Goal: Task Accomplishment & Management: Complete application form

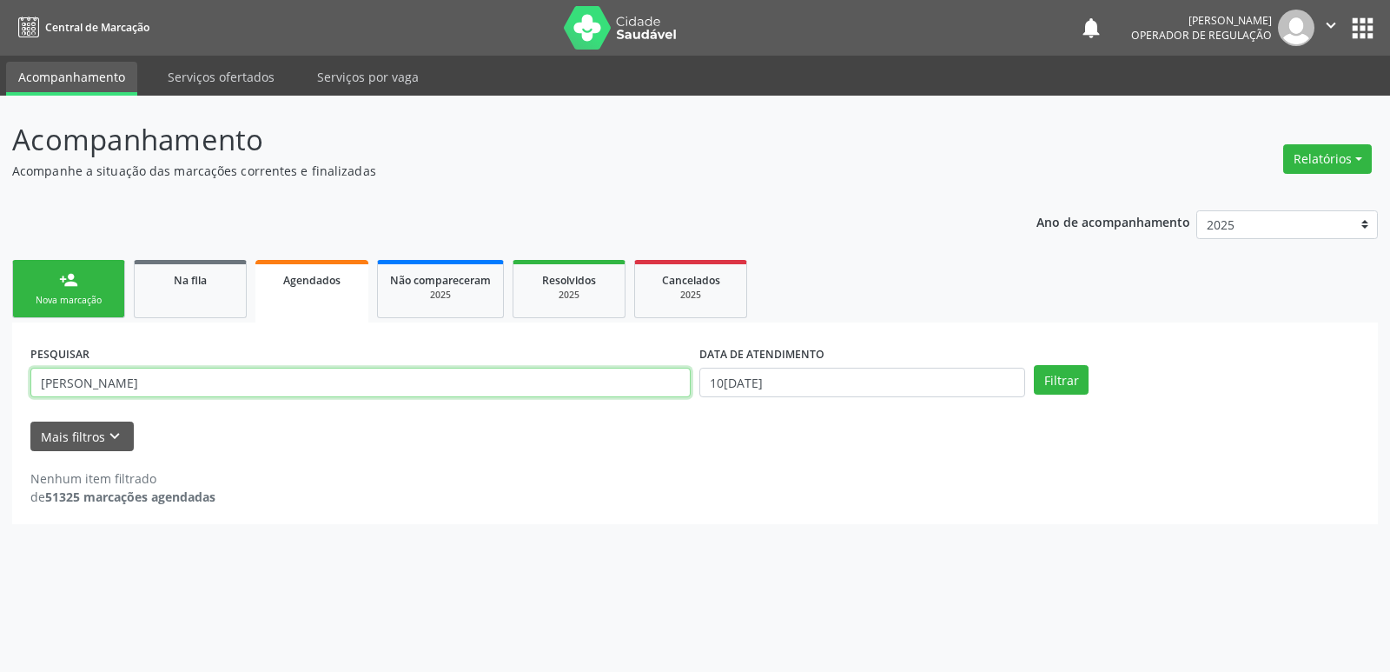
drag, startPoint x: 0, startPoint y: 355, endPoint x: 0, endPoint y: 322, distance: 33.0
click at [0, 322] on div "Acompanhamento Acompanhe a situação das marcações correntes e finalizadas Relat…" at bounding box center [695, 384] width 1390 height 576
type input "ROBERVAL MAR"
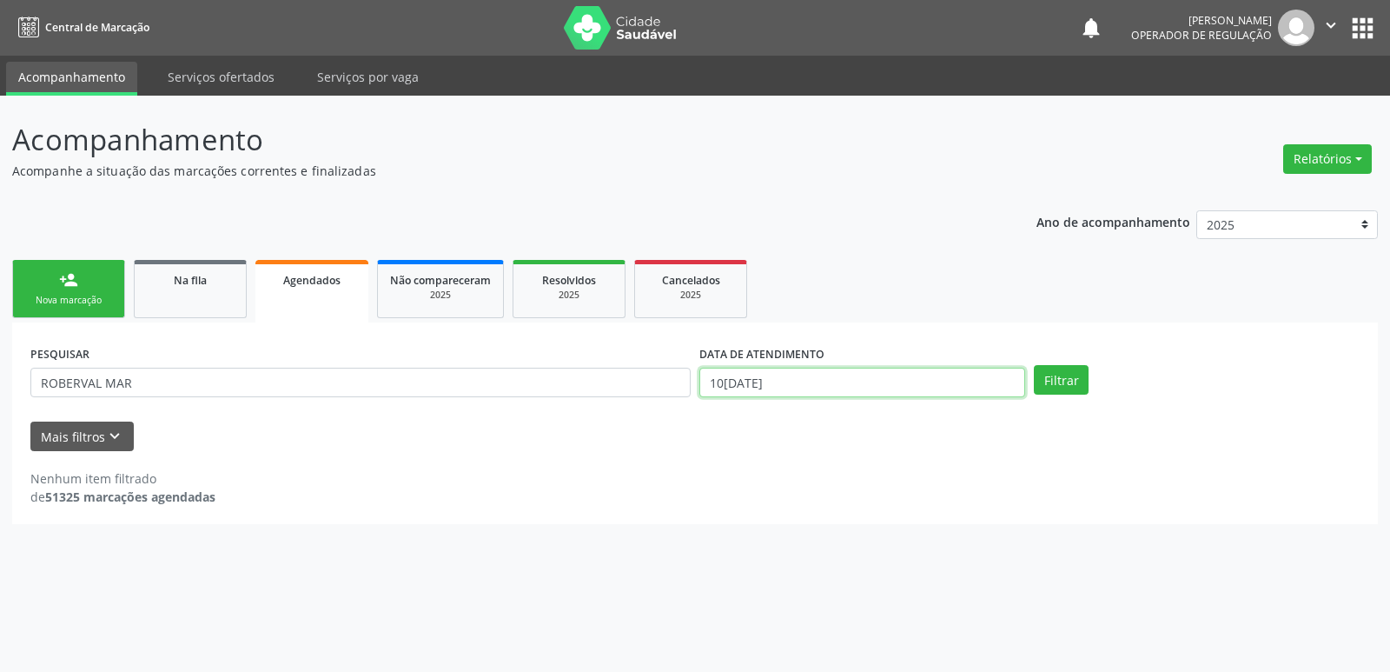
click at [948, 379] on input "10[DATE]" at bounding box center [862, 383] width 326 height 30
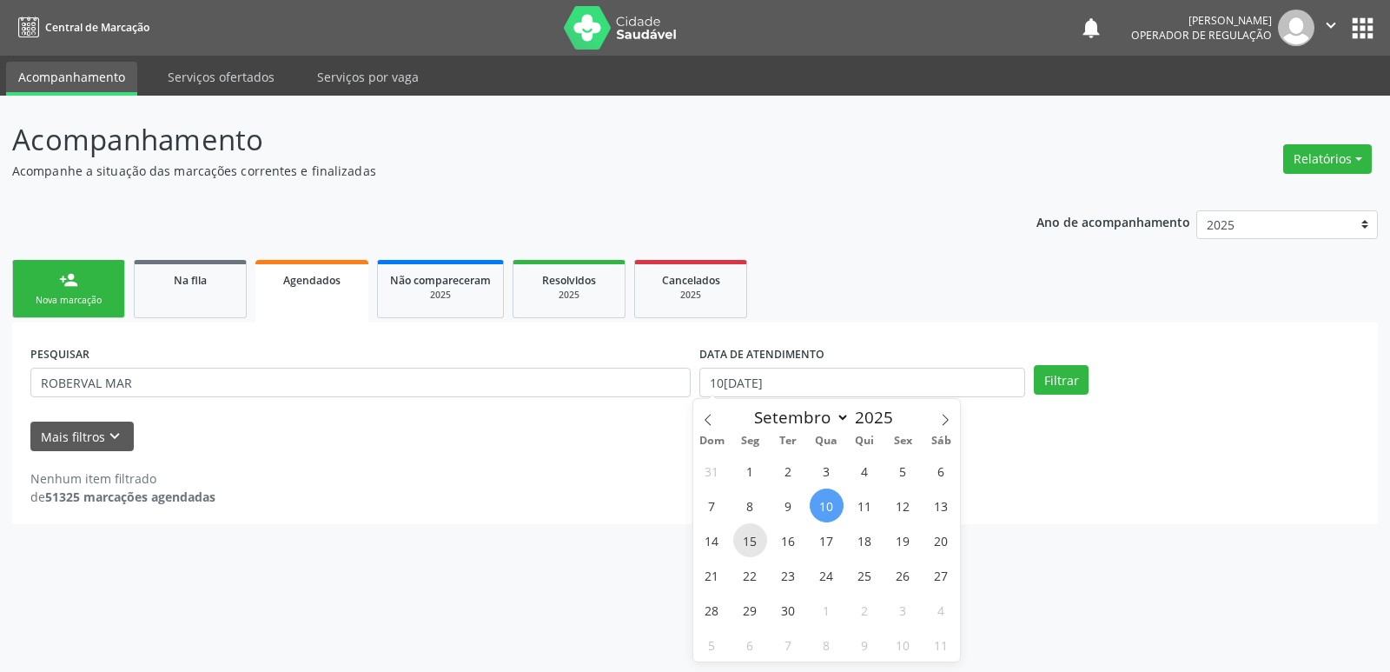
click at [755, 539] on span "15" at bounding box center [750, 540] width 34 height 34
type input "15[DATE]"
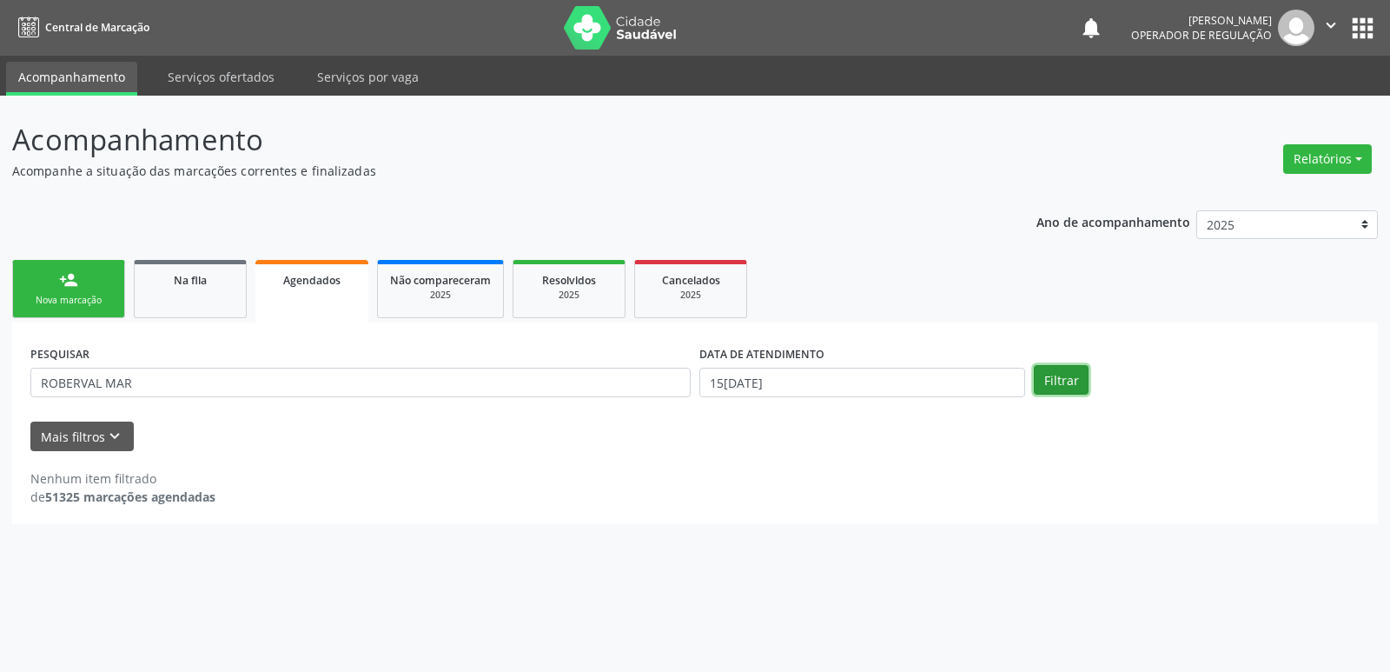
click at [1074, 369] on button "Filtrar" at bounding box center [1061, 380] width 55 height 30
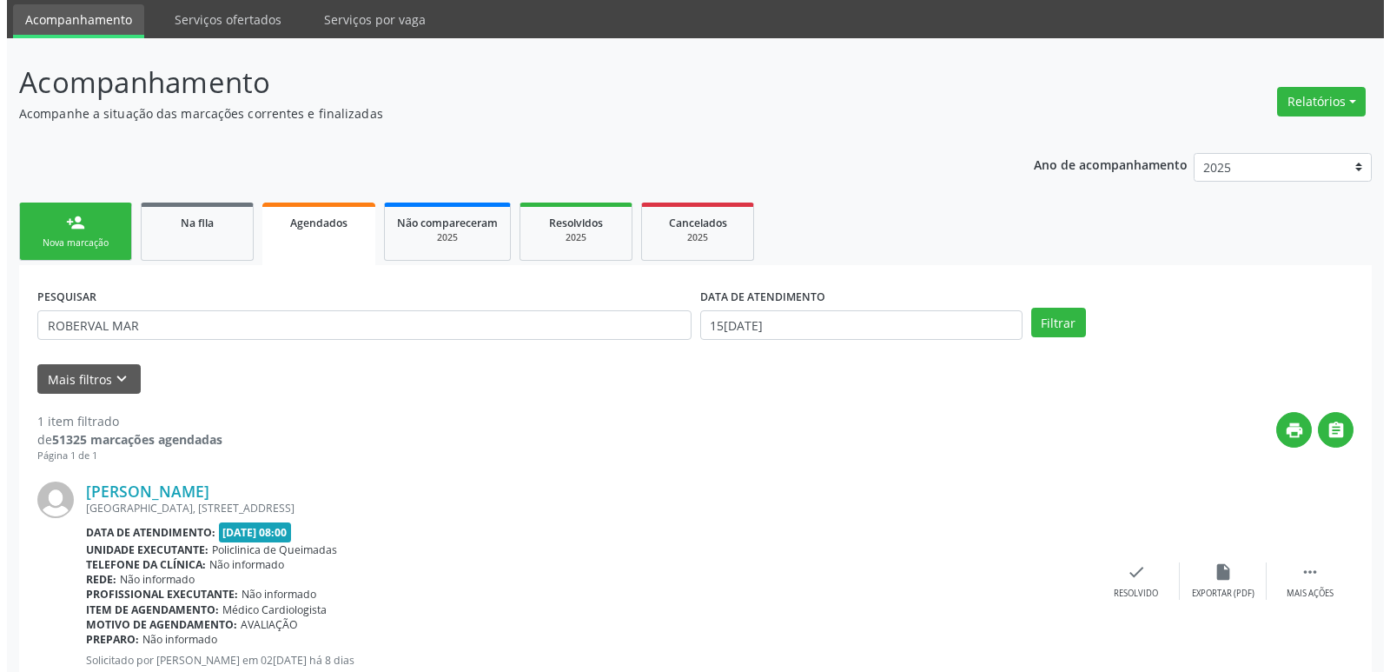
scroll to position [114, 0]
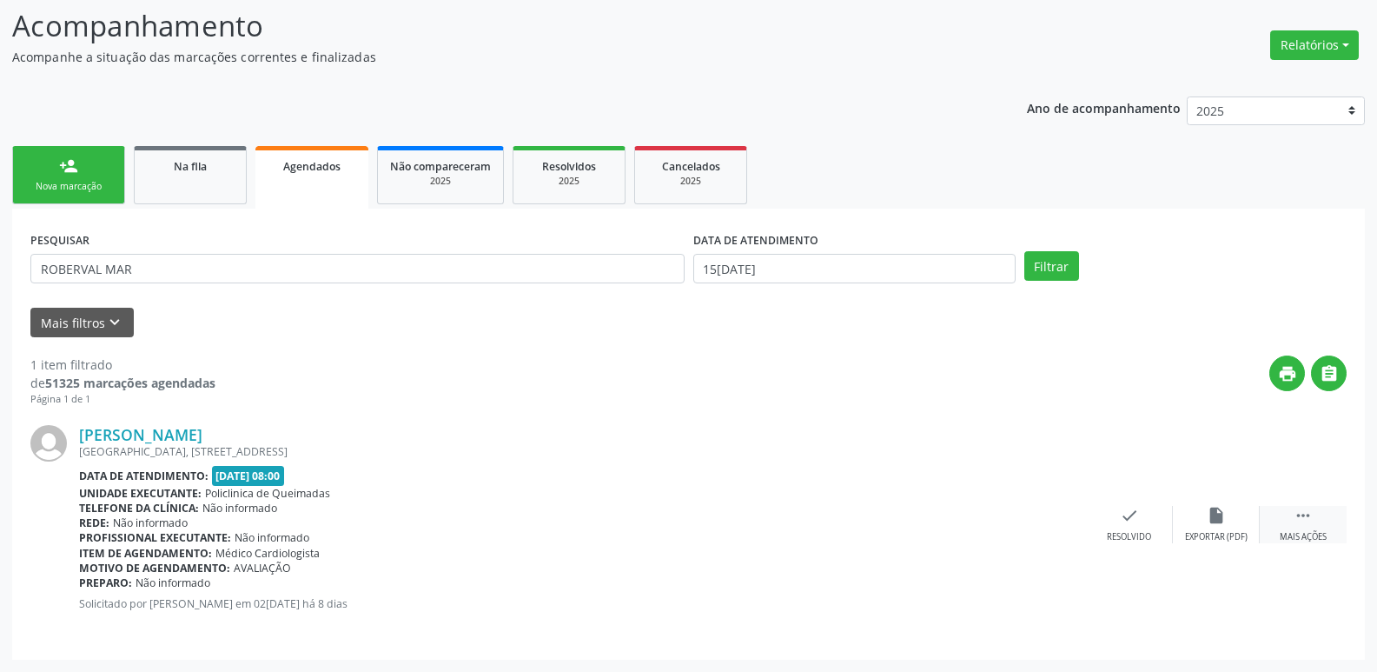
click at [1315, 531] on div "Mais ações" at bounding box center [1303, 537] width 47 height 12
click at [1056, 508] on div "cancel Cancelar" at bounding box center [1042, 524] width 87 height 37
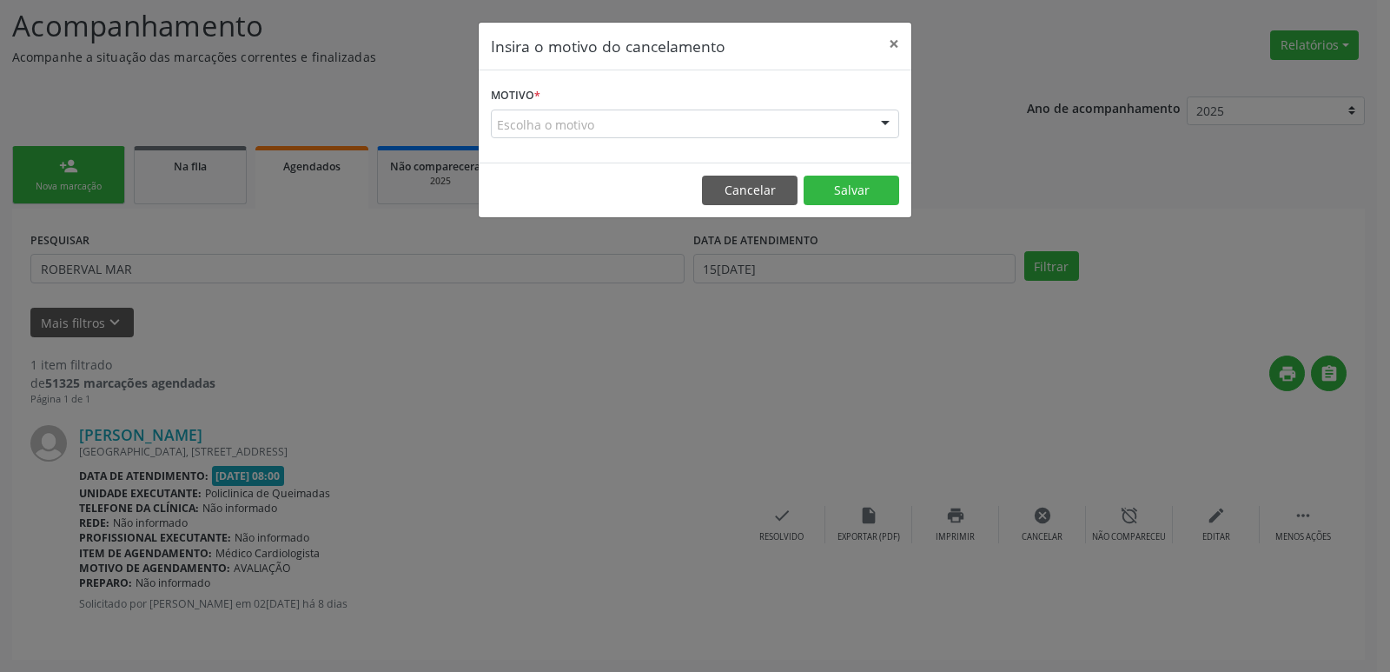
drag, startPoint x: 633, startPoint y: 122, endPoint x: 612, endPoint y: 147, distance: 32.7
click at [627, 126] on div "Escolha o motivo" at bounding box center [695, 124] width 408 height 30
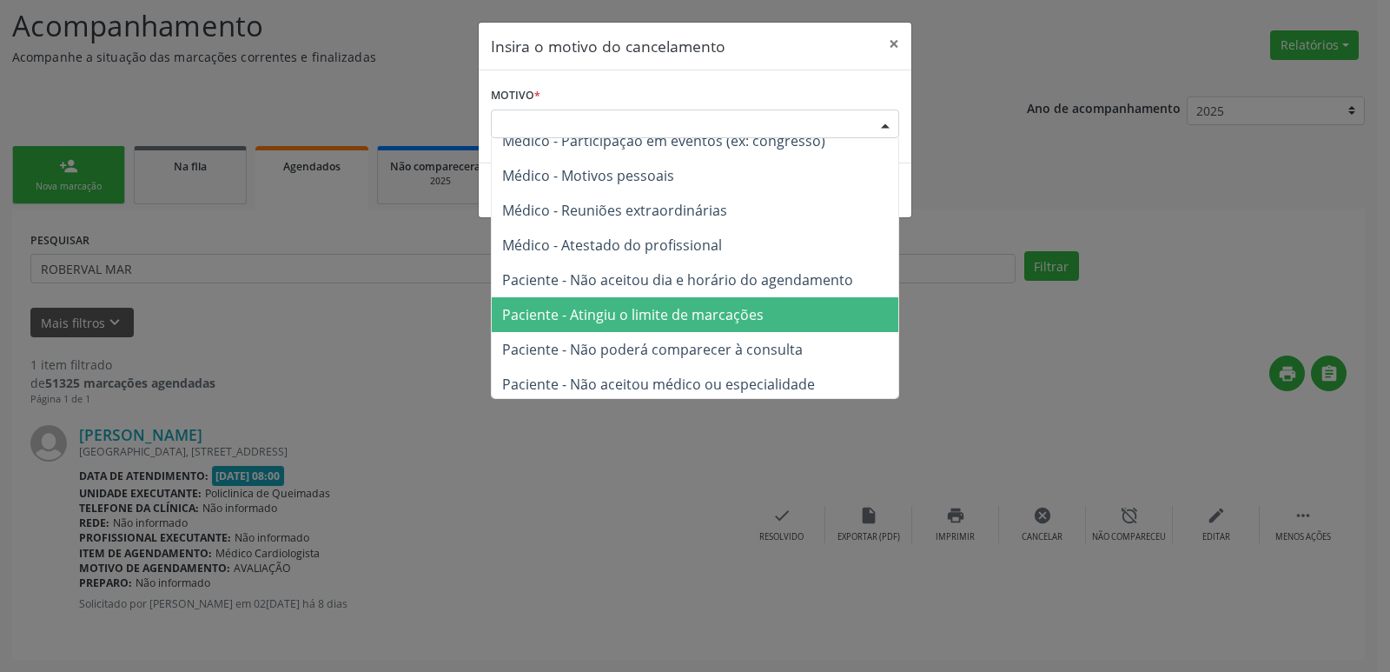
scroll to position [88, 0]
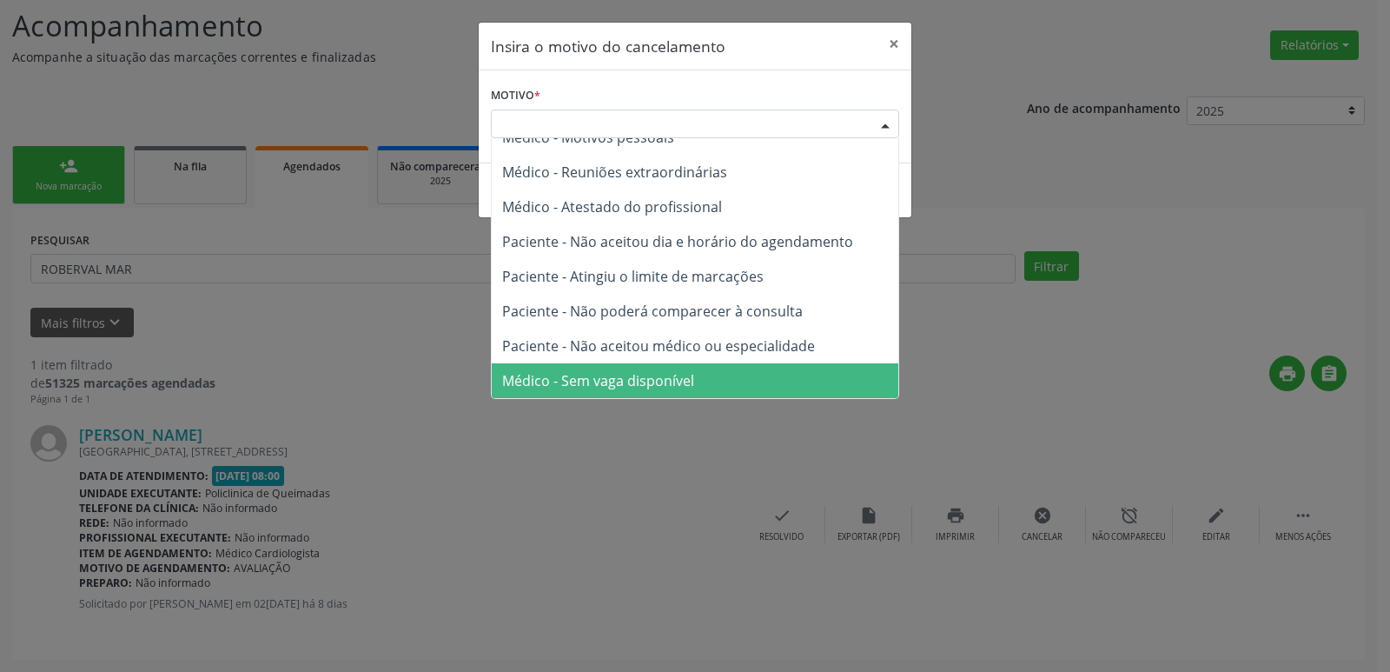
click at [574, 385] on span "Médico - Sem vaga disponível" at bounding box center [598, 380] width 192 height 19
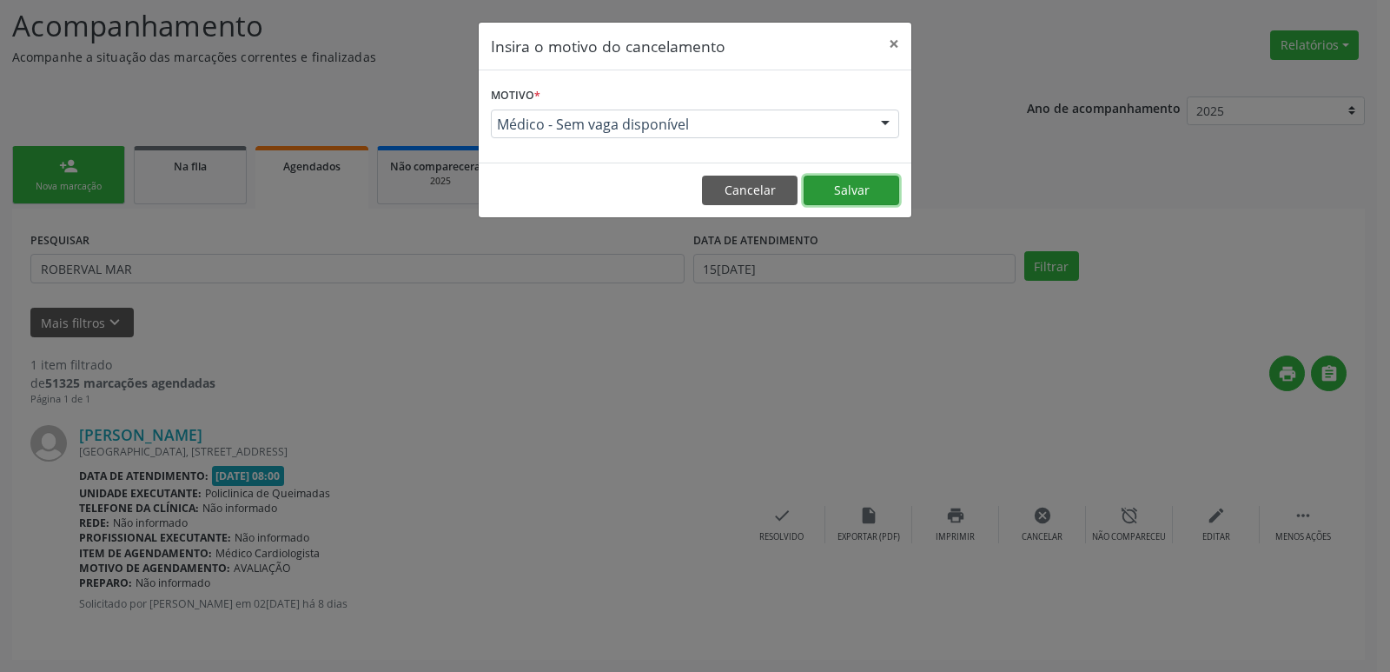
click at [814, 187] on button "Salvar" at bounding box center [852, 191] width 96 height 30
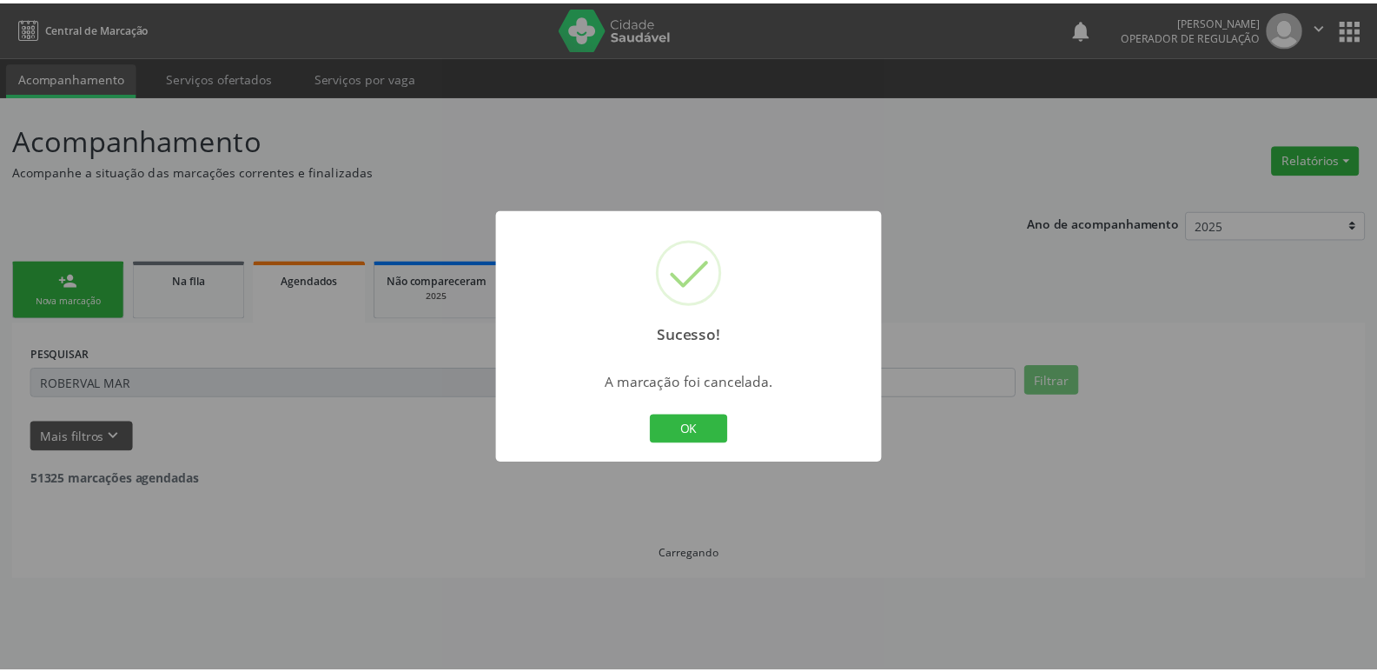
scroll to position [0, 0]
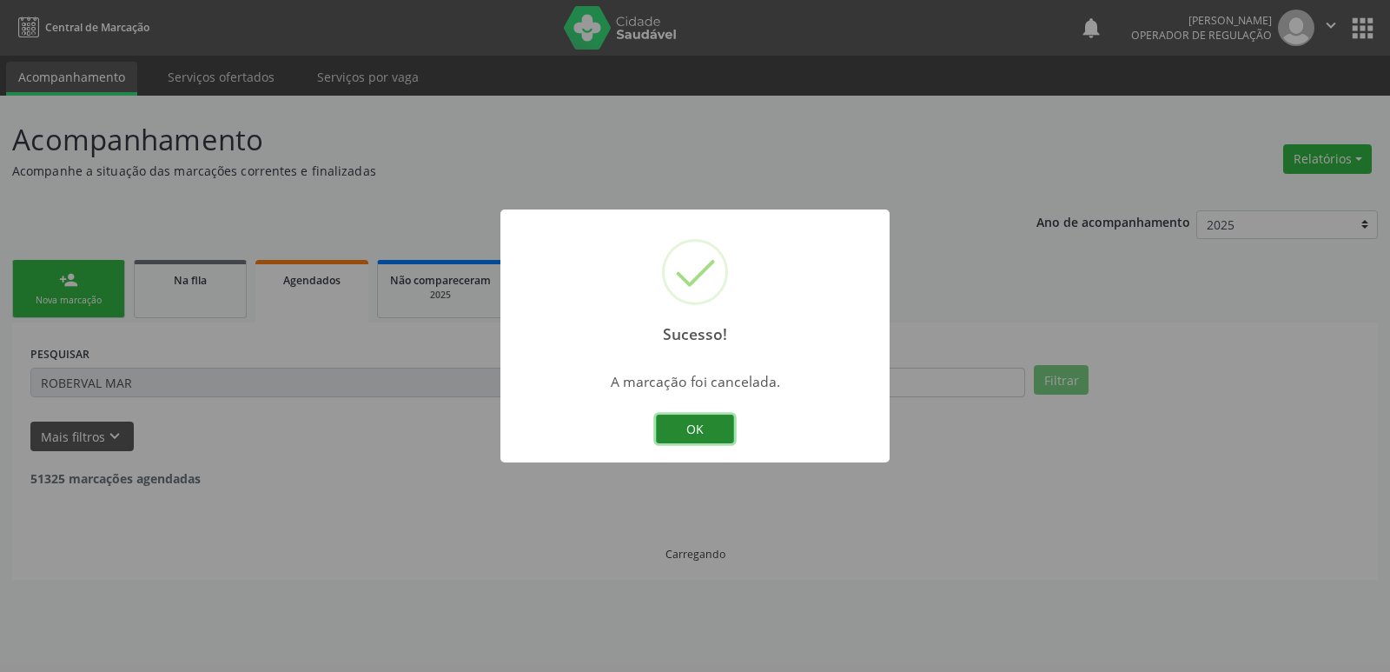
click at [705, 426] on button "OK" at bounding box center [695, 429] width 78 height 30
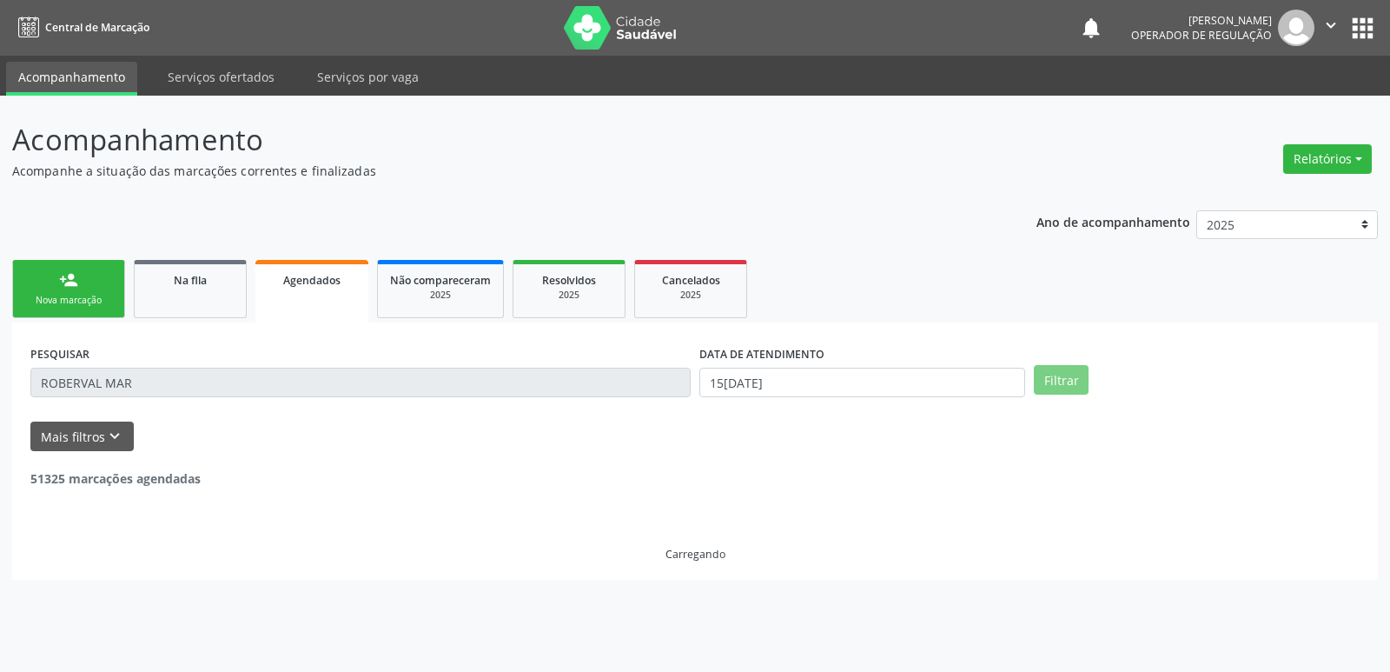
click at [73, 294] on div "Nova marcação" at bounding box center [68, 300] width 87 height 13
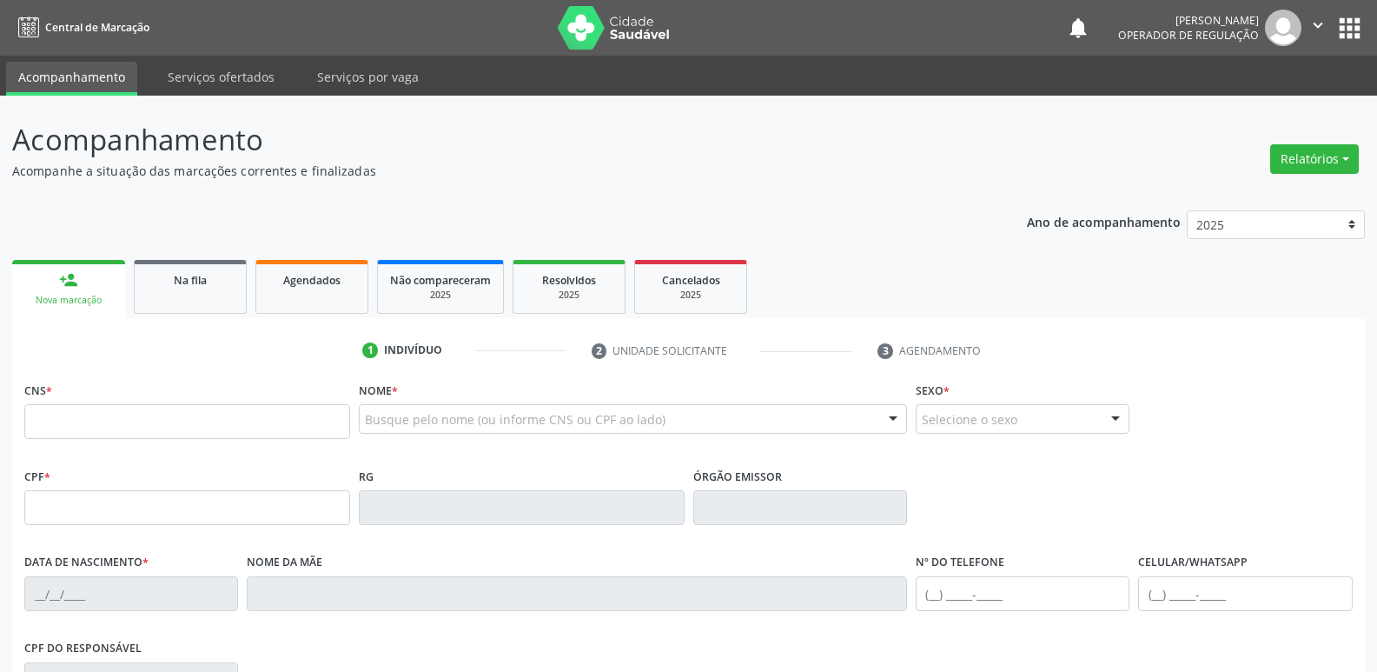
drag, startPoint x: 109, startPoint y: 403, endPoint x: 101, endPoint y: 417, distance: 16.4
click at [108, 408] on div "CNS *" at bounding box center [187, 408] width 326 height 62
click at [101, 417] on input "text" at bounding box center [187, 421] width 326 height 35
type input "700 3039 6838 5138"
type input "095.618.784-61"
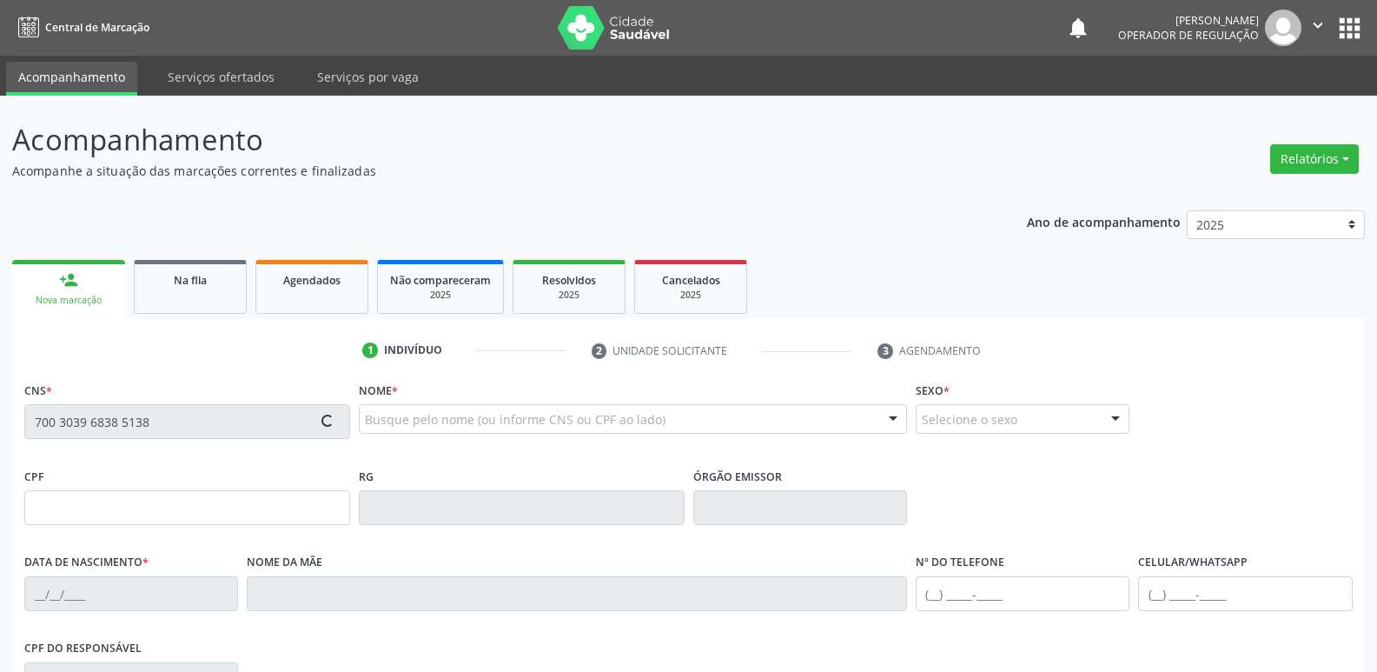
type input "[DATE]"
type input "[PERSON_NAME]"
type input "[PHONE_NUMBER]"
type input "151.912.797-94"
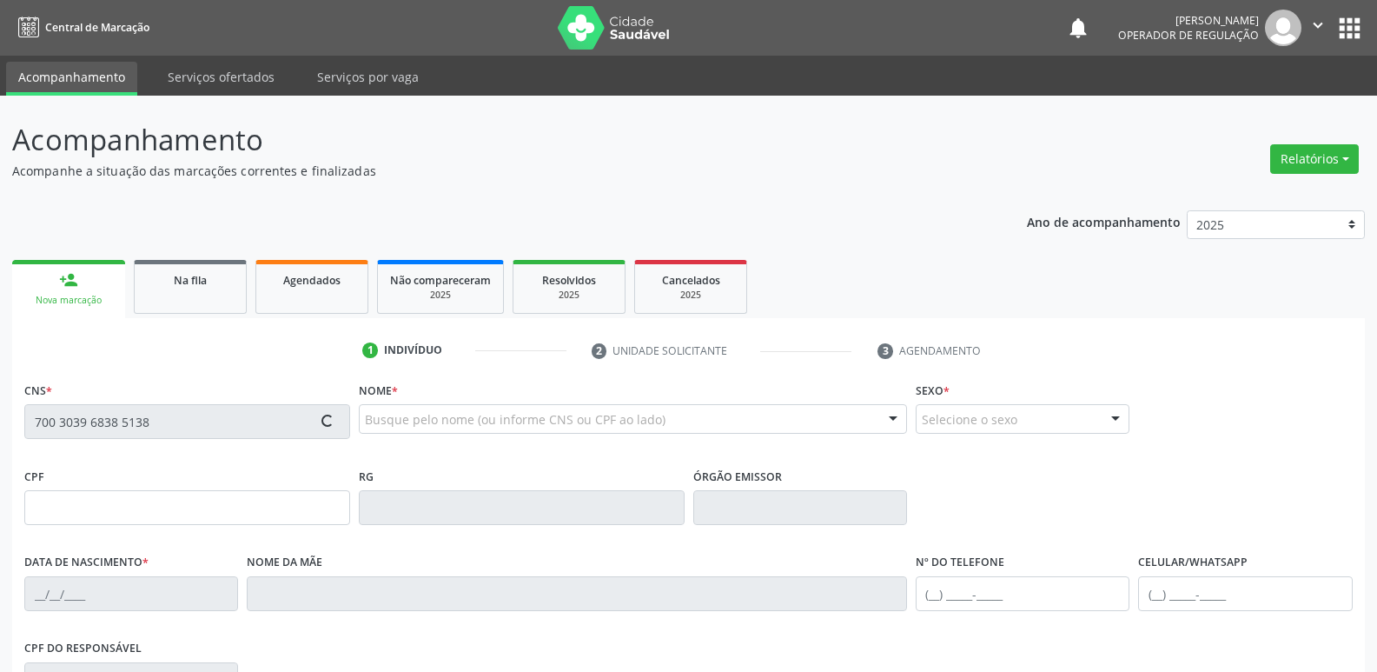
type input "1282"
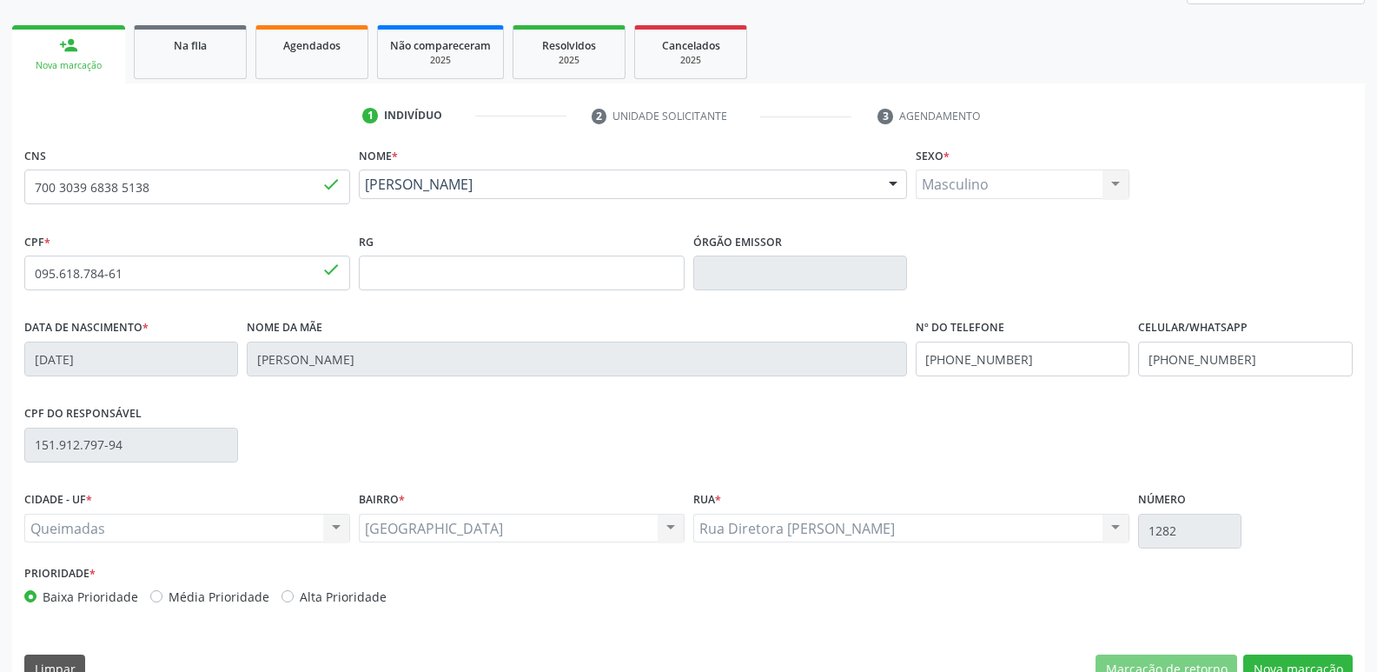
scroll to position [261, 0]
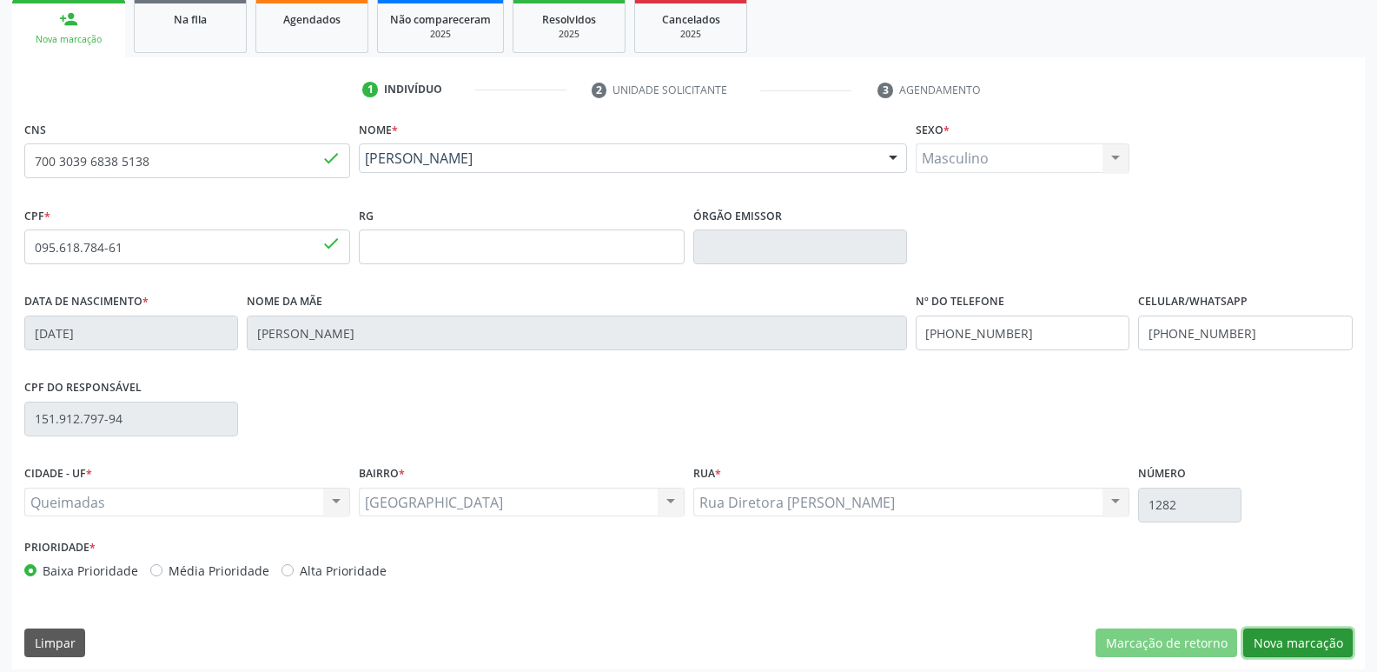
click at [1283, 650] on button "Nova marcação" at bounding box center [1297, 643] width 109 height 30
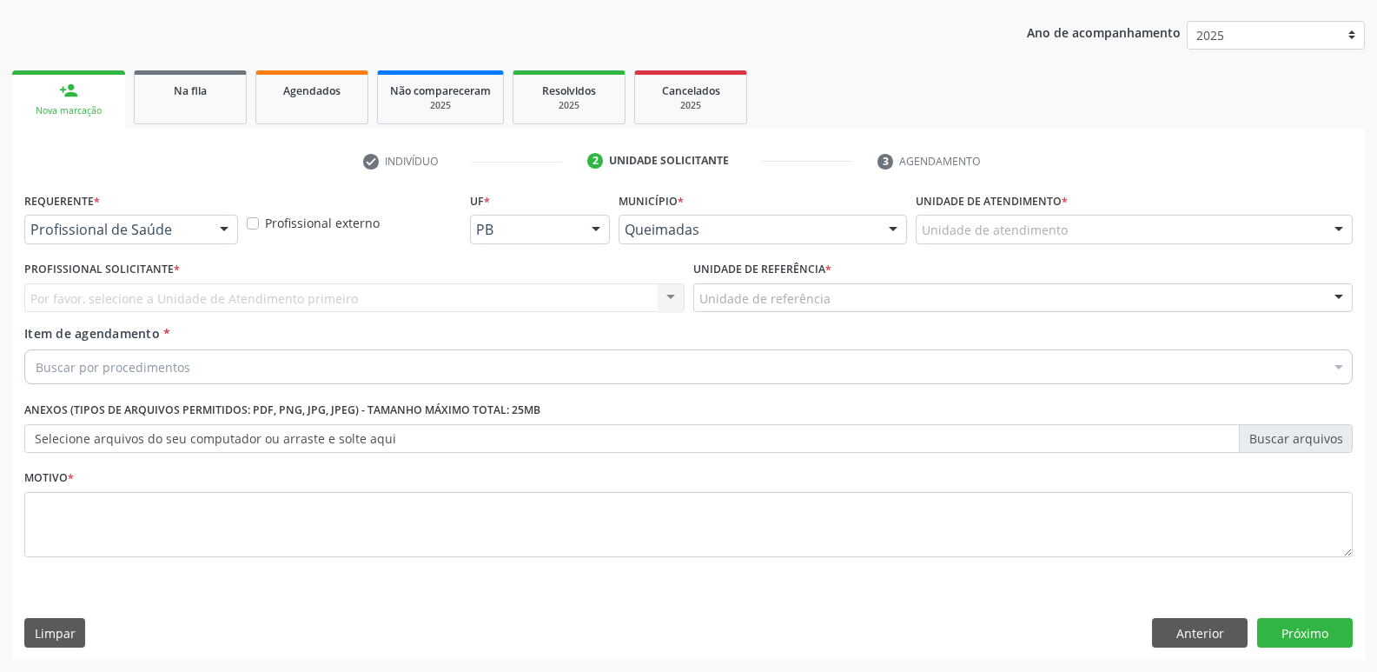
scroll to position [189, 0]
drag, startPoint x: 77, startPoint y: 219, endPoint x: 69, endPoint y: 244, distance: 26.7
click at [77, 223] on div "Profissional de Saúde" at bounding box center [131, 230] width 214 height 30
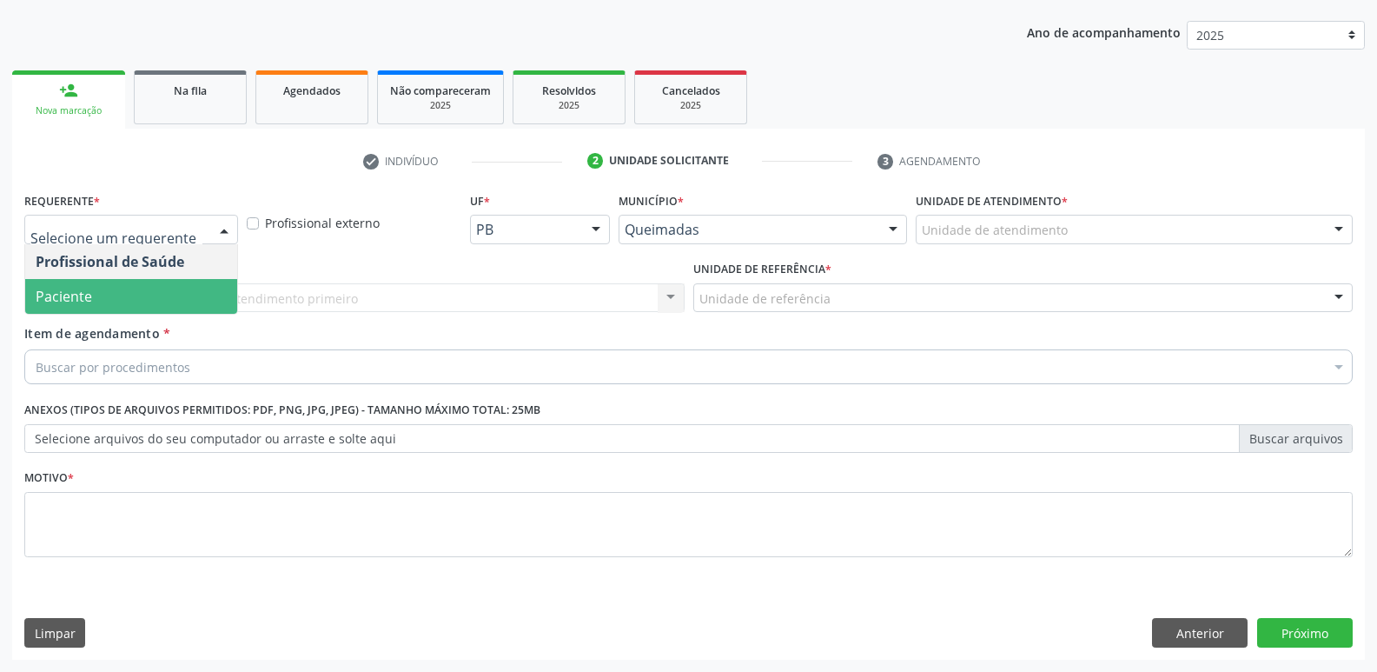
click at [89, 294] on span "Paciente" at bounding box center [64, 296] width 56 height 19
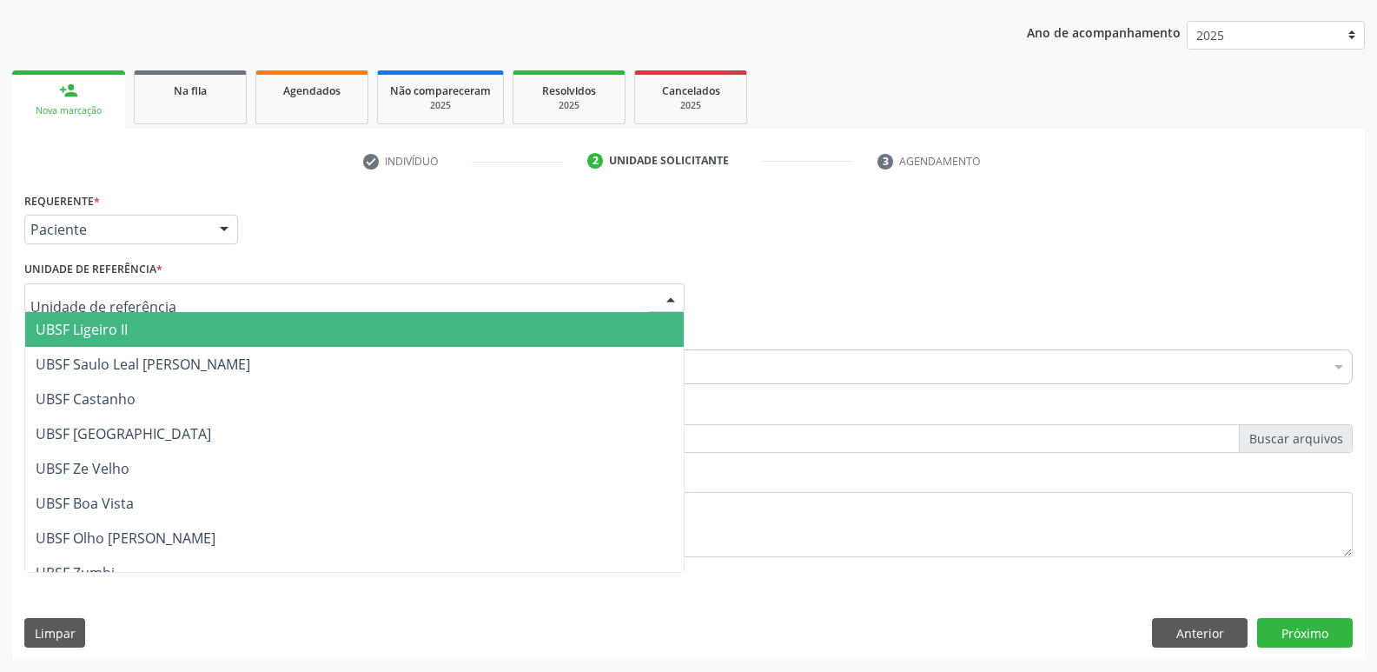
type input "Y"
type input "TI"
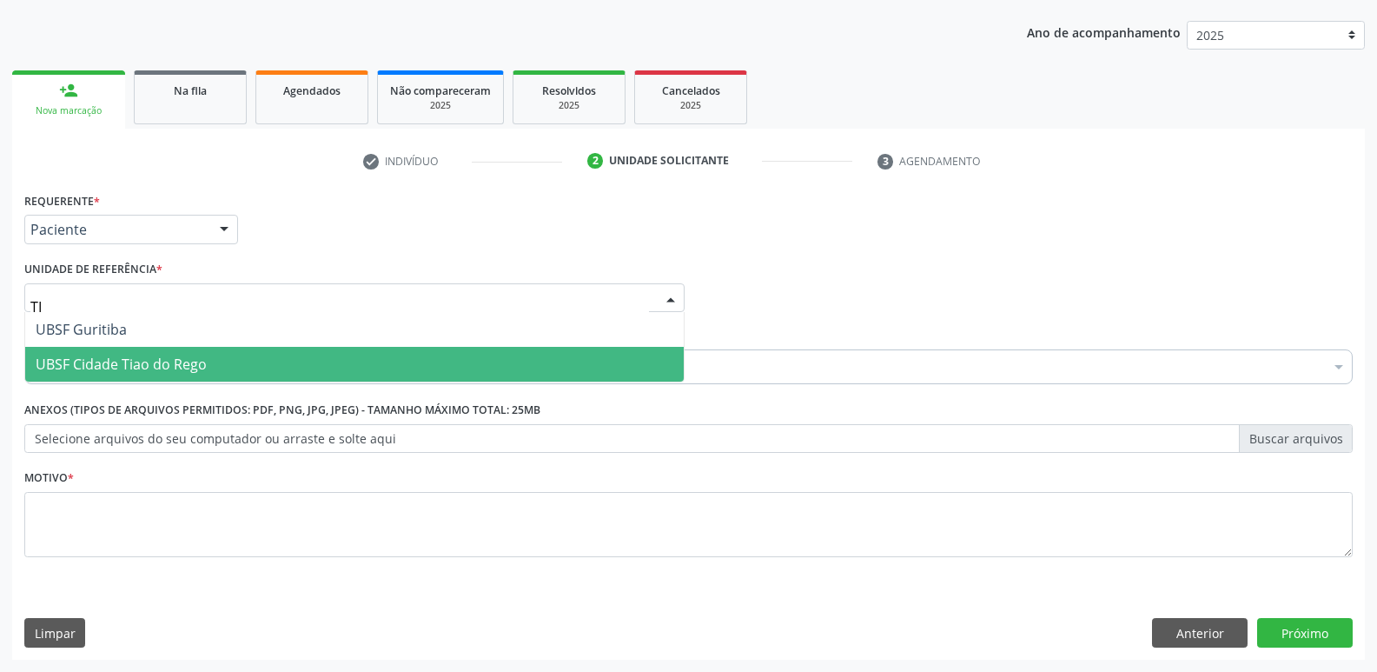
click at [149, 382] on div "UBSF Guritiba UBSF Cidade Tiao do Rego Nenhum resultado encontrado para: " TI "…" at bounding box center [354, 347] width 660 height 70
click at [158, 360] on span "UBSF Cidade Tiao do Rego" at bounding box center [121, 364] width 171 height 19
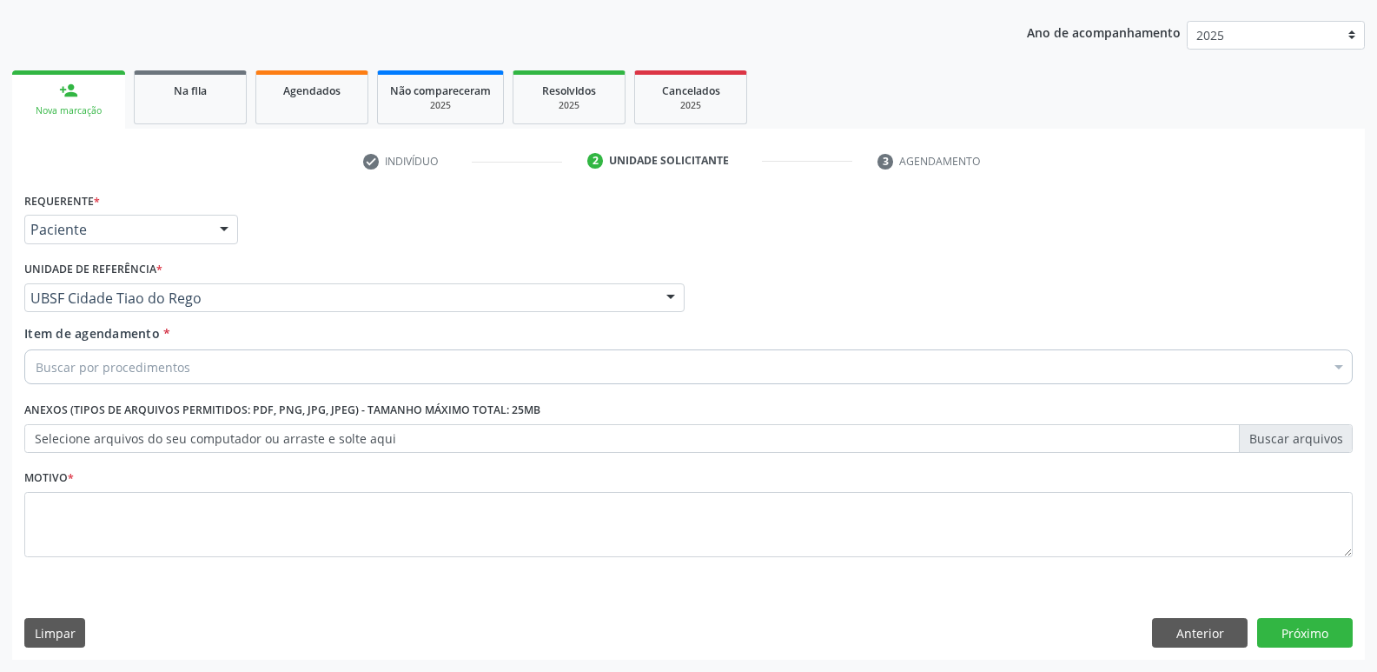
click at [145, 377] on div "Buscar por procedimentos" at bounding box center [688, 366] width 1329 height 35
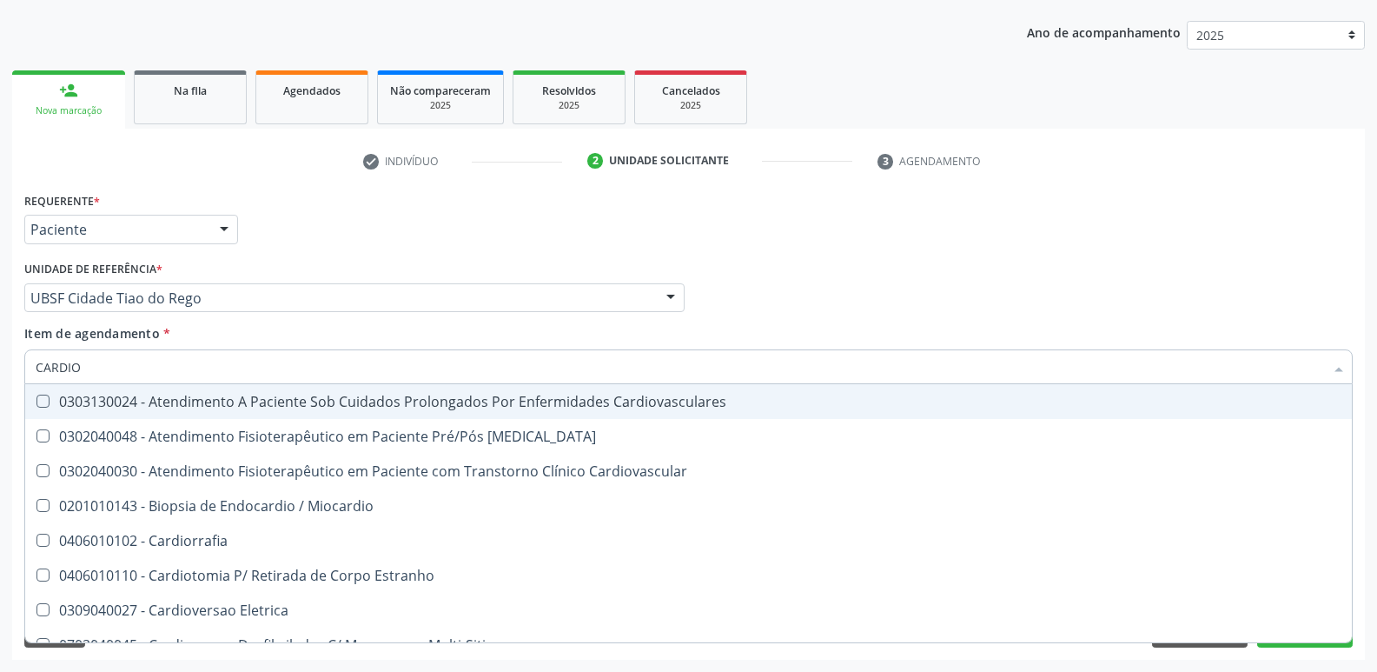
type input "CARDIOL"
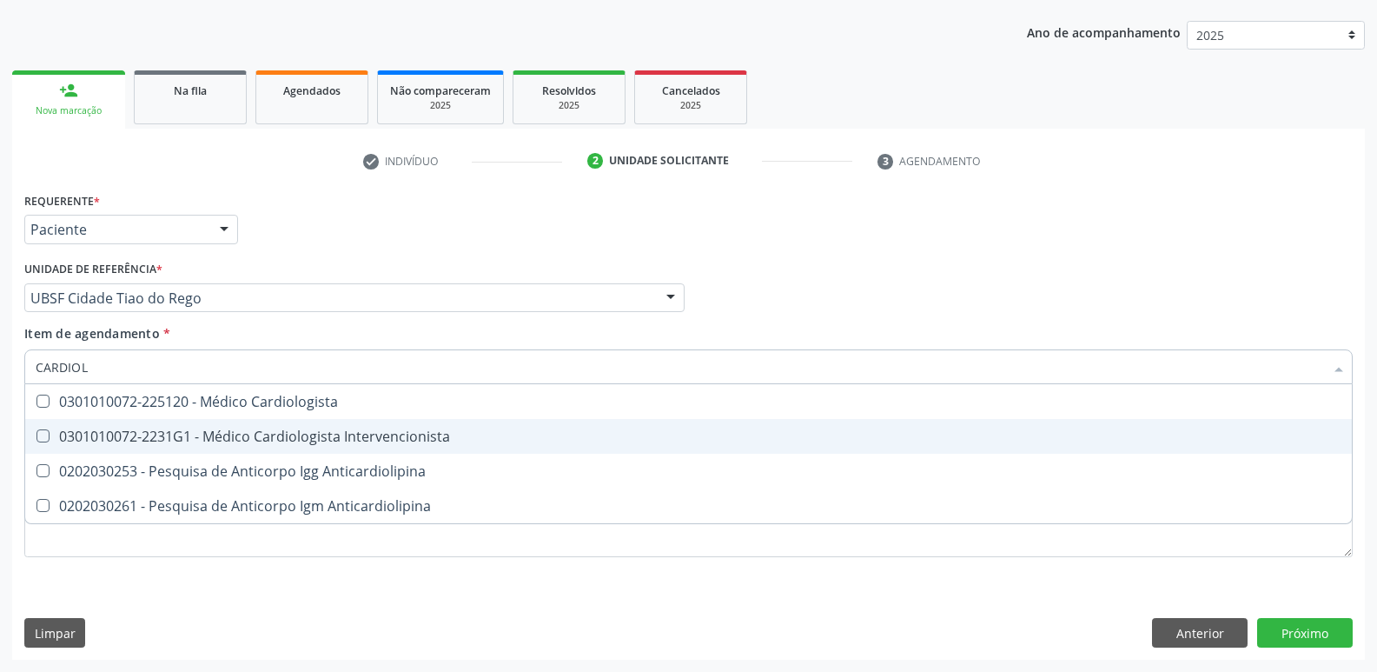
drag, startPoint x: 202, startPoint y: 423, endPoint x: 184, endPoint y: 495, distance: 74.2
click at [202, 425] on span "0301010072-2231G1 - Médico Cardiologista Intervencionista" at bounding box center [688, 436] width 1327 height 35
checkbox Intervencionista "true"
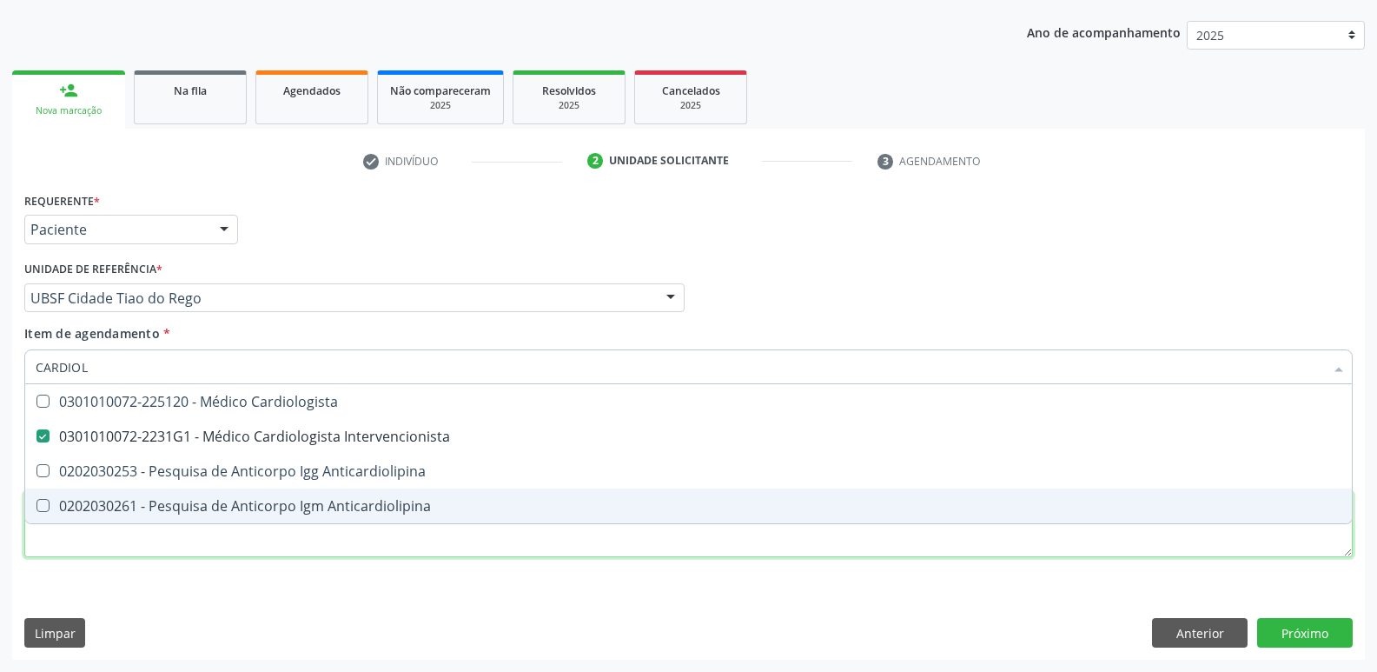
click at [154, 534] on div "Requerente * Paciente Profissional de Saúde Paciente Nenhum resultado encontrad…" at bounding box center [688, 385] width 1329 height 394
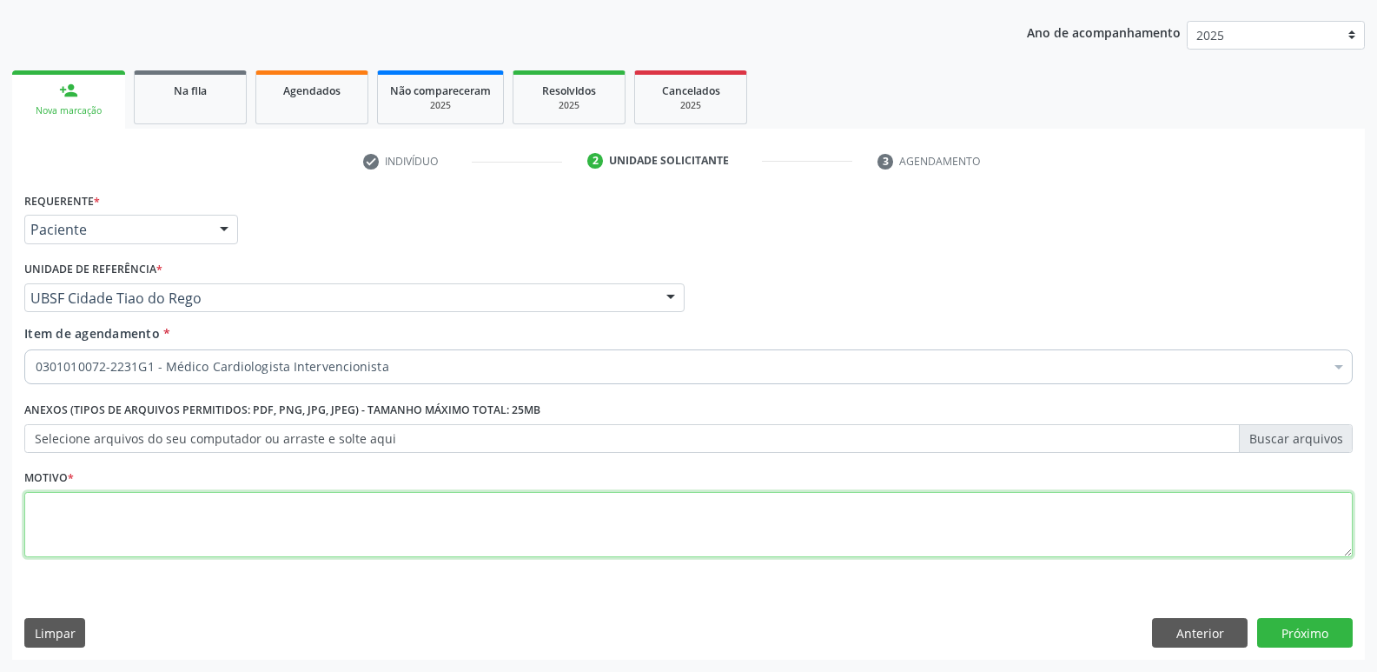
paste textarea "A"
type textarea "AVALIAÇÃO"
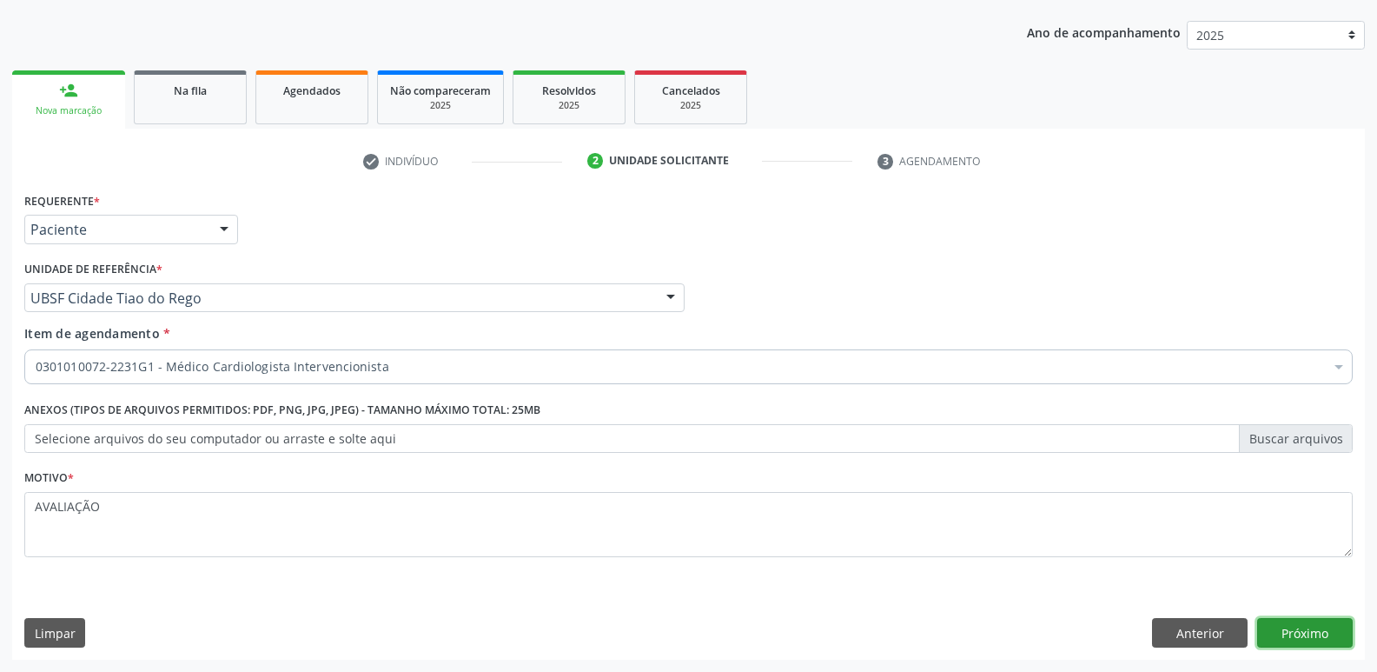
click at [1307, 626] on button "Próximo" at bounding box center [1305, 633] width 96 height 30
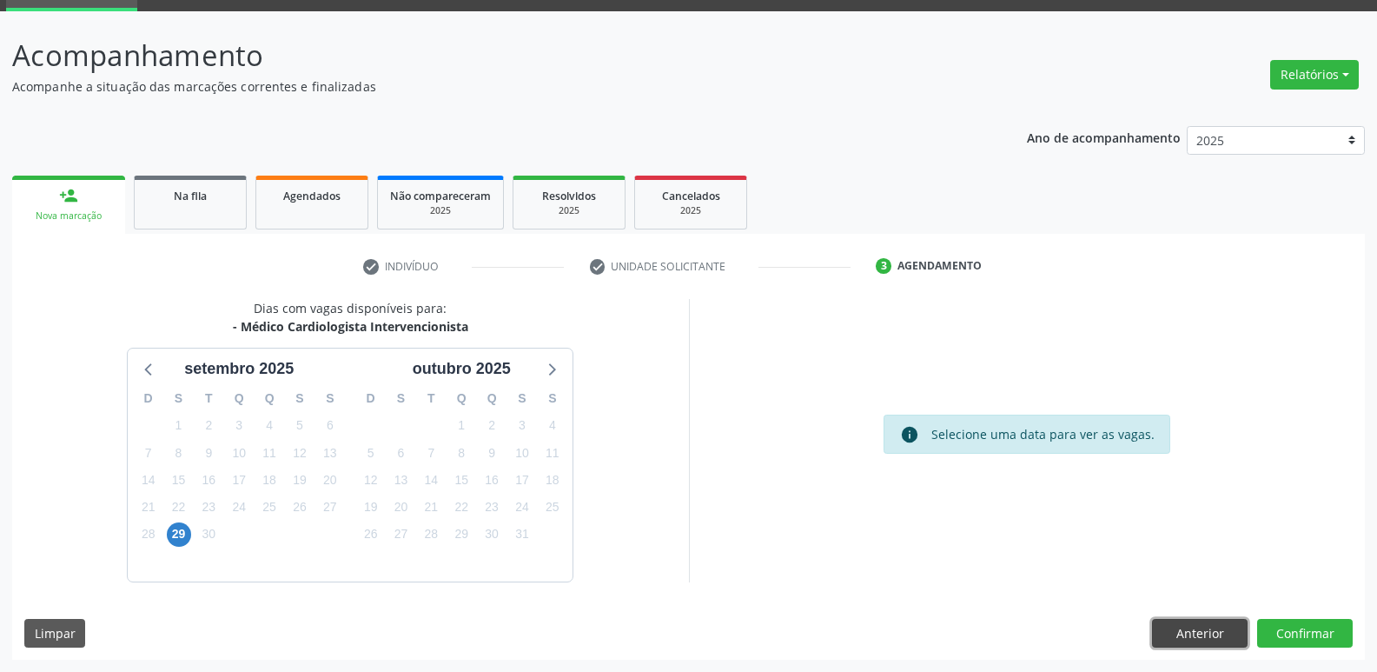
drag, startPoint x: 1197, startPoint y: 626, endPoint x: 1119, endPoint y: 604, distance: 81.2
click at [1194, 625] on button "Anterior" at bounding box center [1200, 634] width 96 height 30
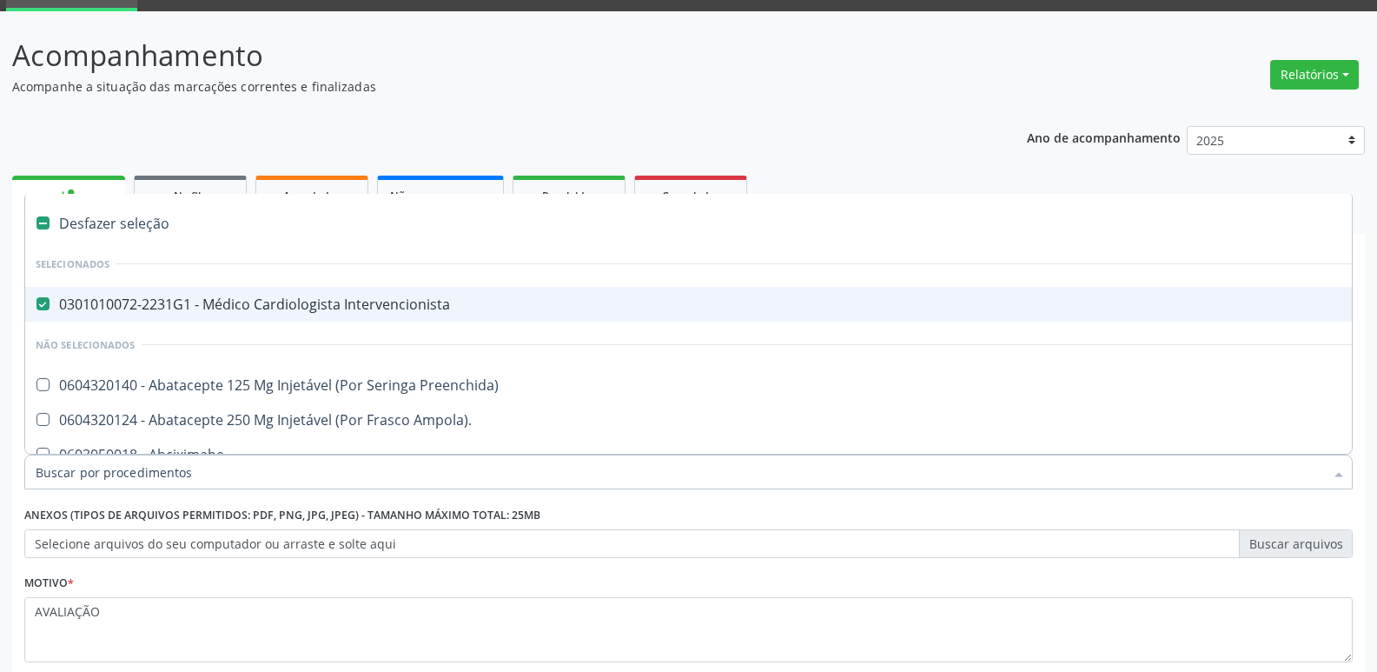
click at [325, 299] on div "0301010072-2231G1 - Médico Cardiologista Intervencionista" at bounding box center [712, 304] width 1353 height 14
checkbox Intervencionista "false"
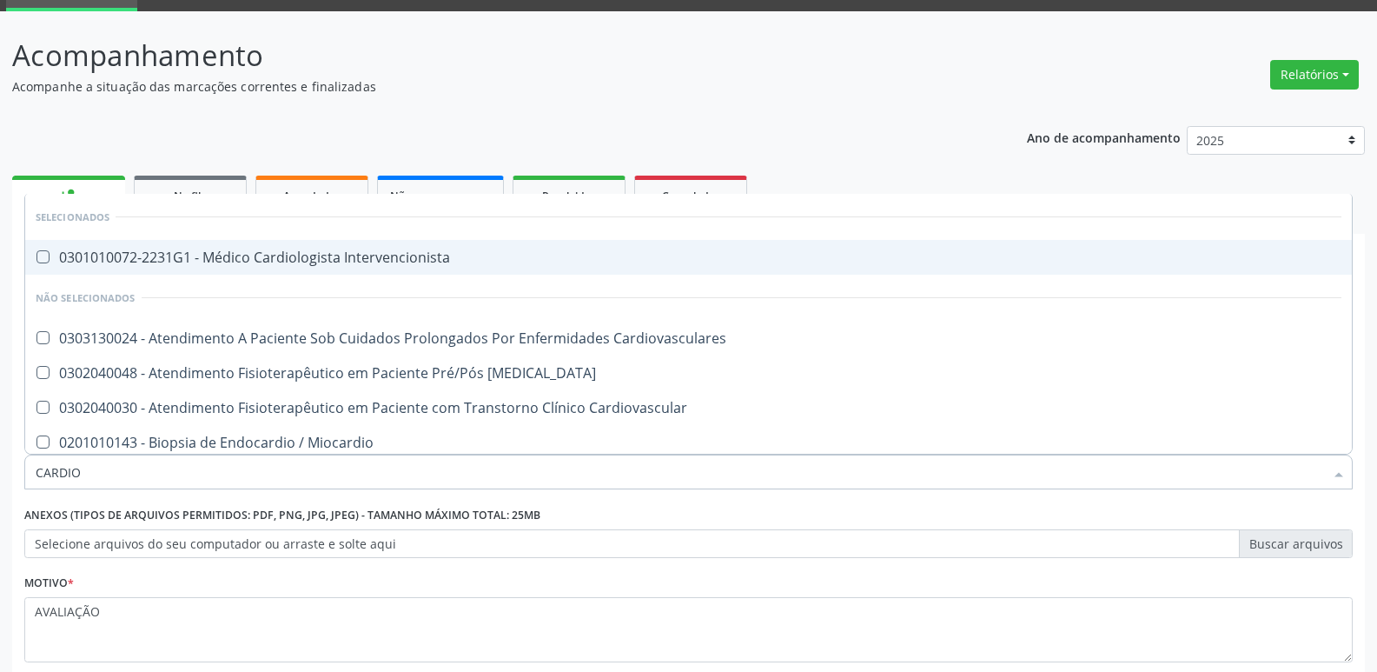
type input "CARDIOL"
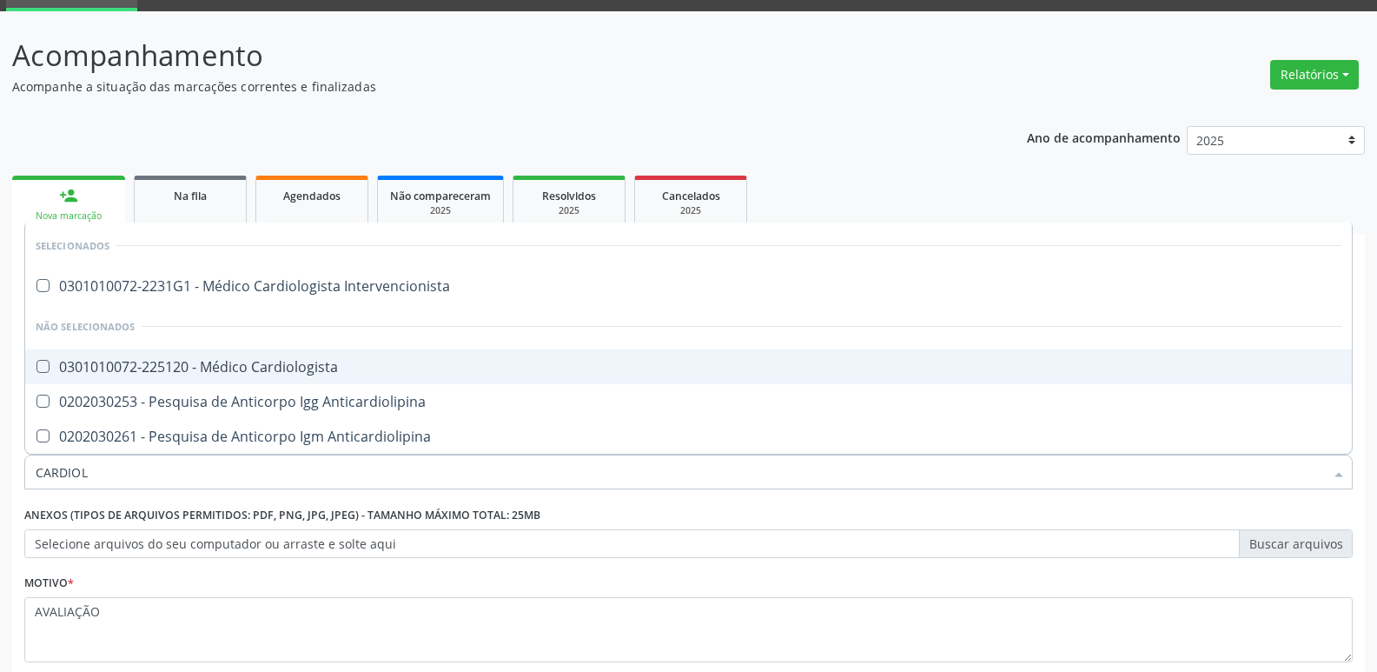
drag, startPoint x: 258, startPoint y: 365, endPoint x: 160, endPoint y: 325, distance: 106.0
click at [251, 363] on div "0301010072-225120 - Médico Cardiologista" at bounding box center [689, 367] width 1306 height 14
checkbox Cardiologista "true"
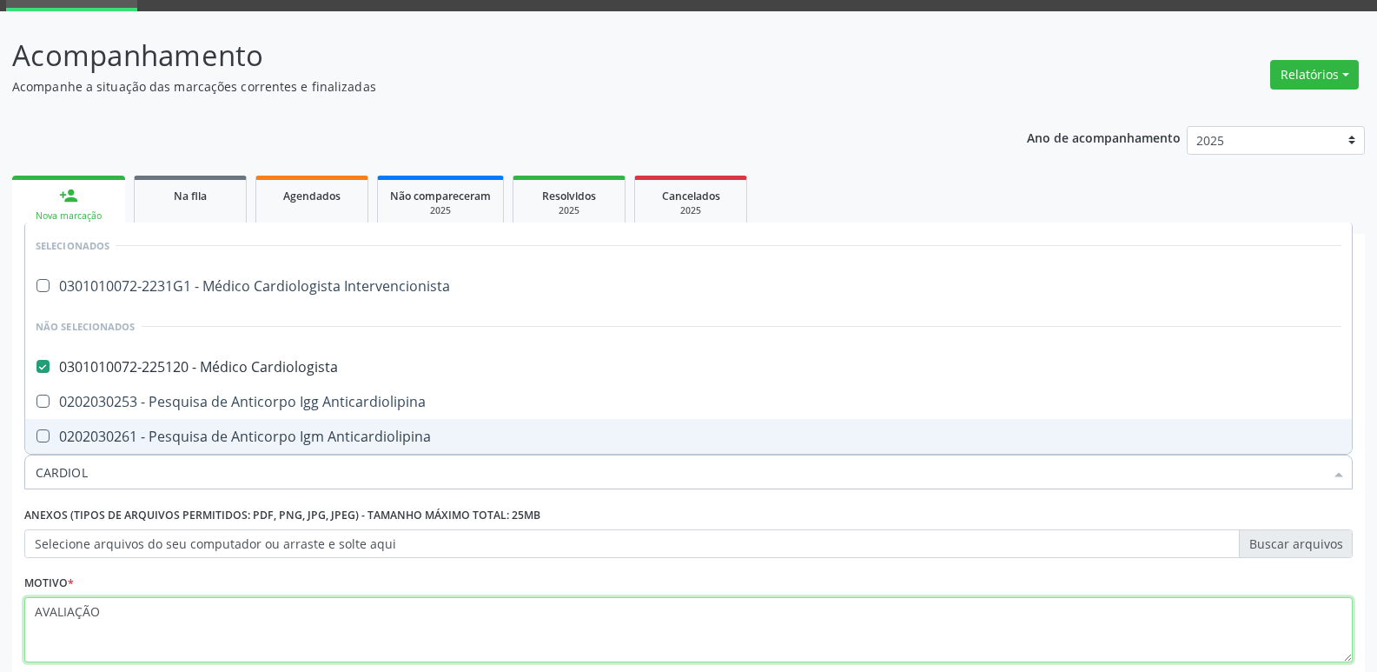
click at [1328, 637] on textarea "AVALIAÇÃO" at bounding box center [688, 630] width 1329 height 66
checkbox Intervencionista "true"
checkbox Cardiologista "false"
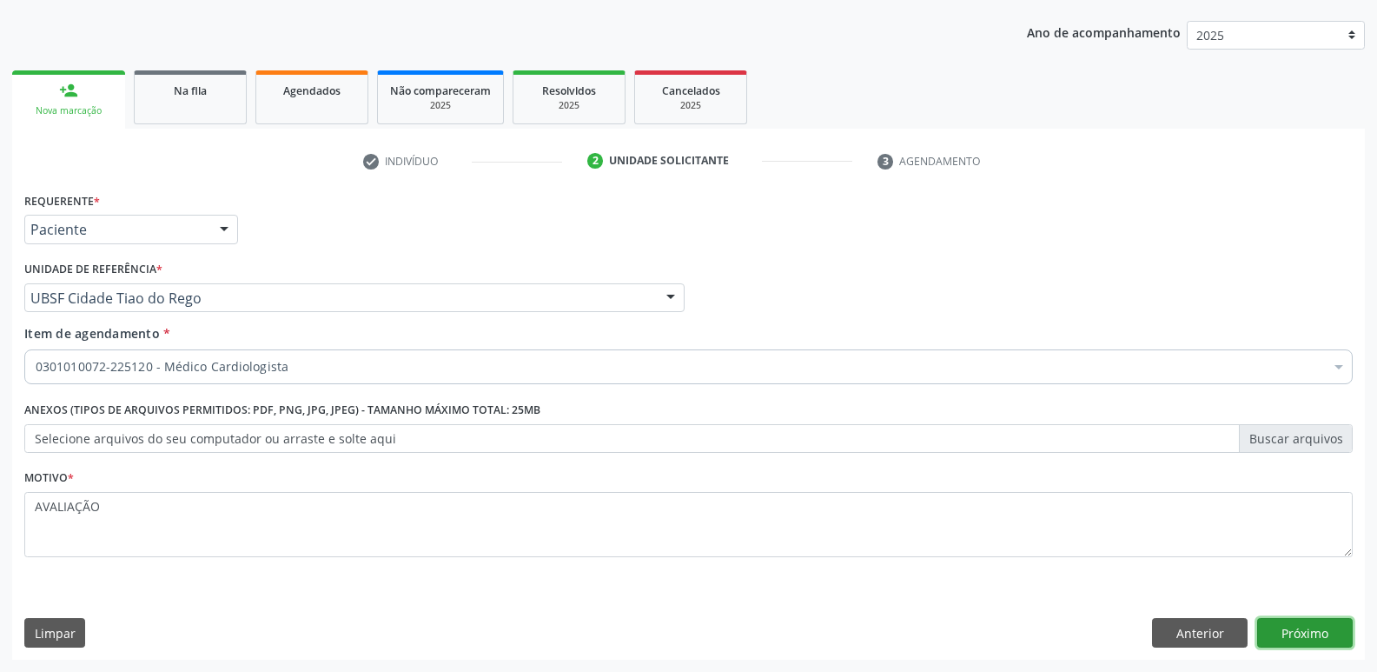
click at [1326, 637] on button "Próximo" at bounding box center [1305, 633] width 96 height 30
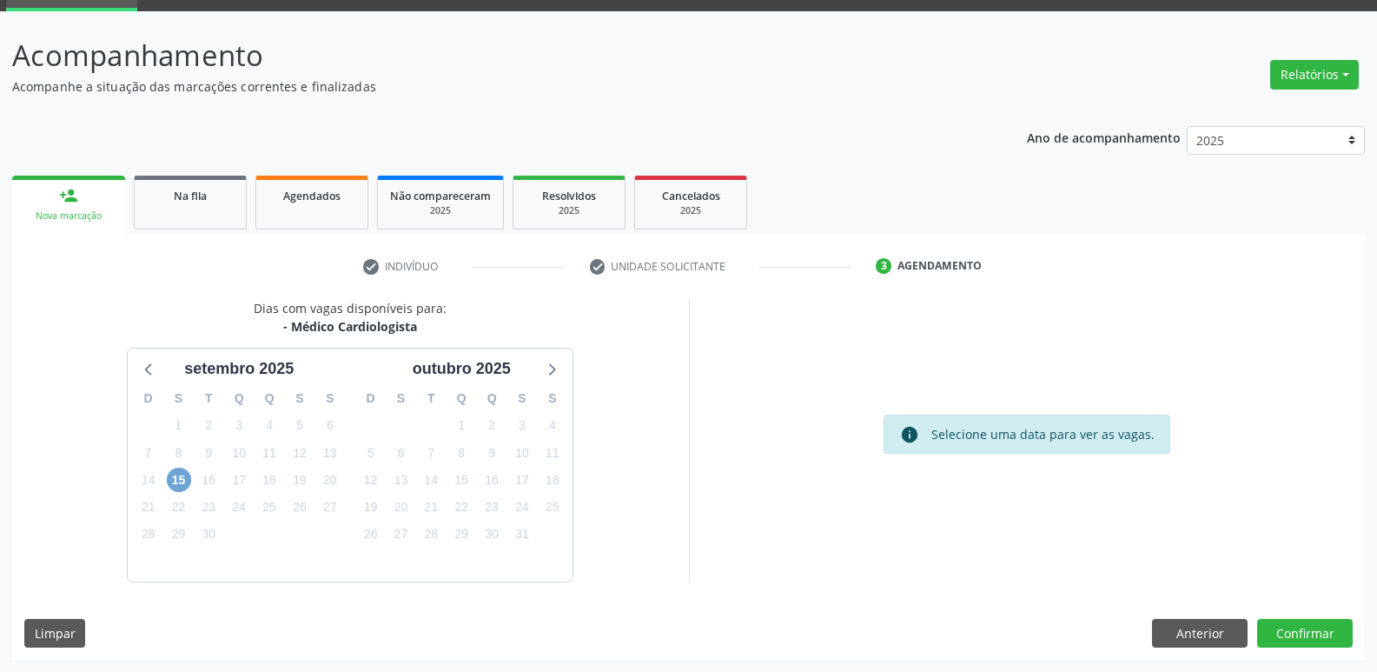
click at [169, 475] on span "15" at bounding box center [179, 479] width 24 height 24
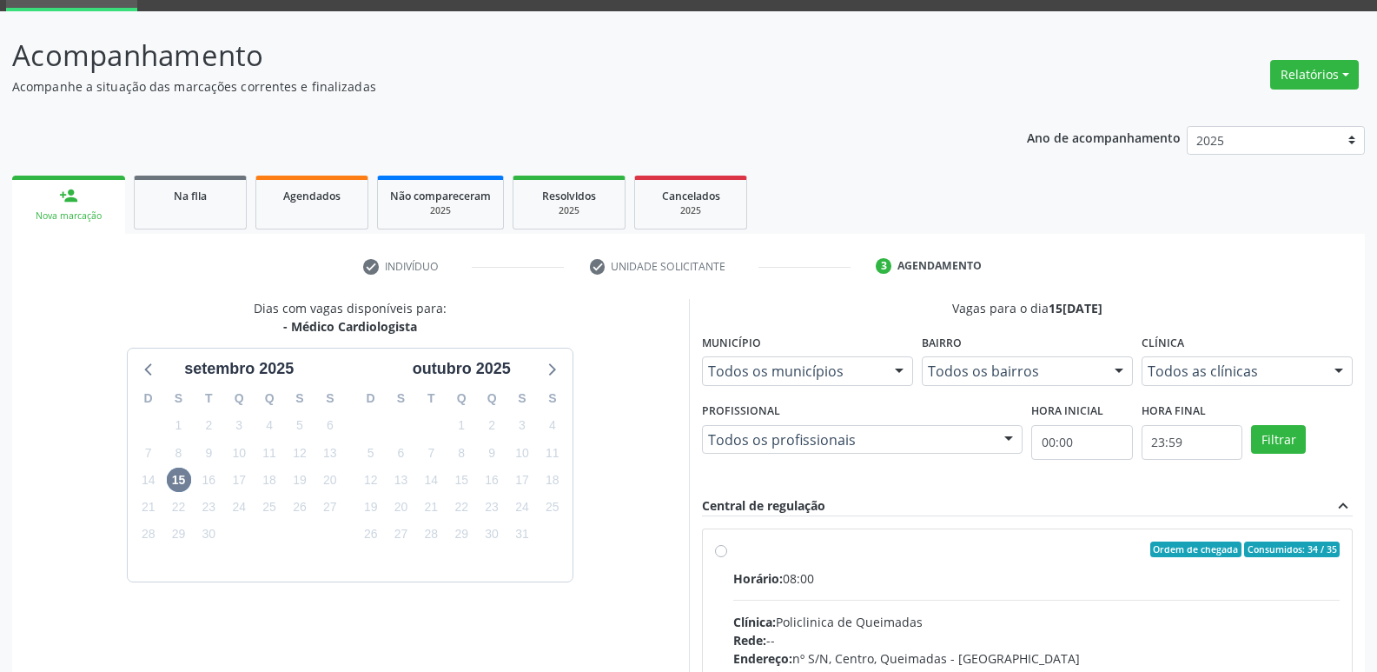
click at [1196, 574] on div "Horário: 08:00" at bounding box center [1036, 578] width 607 height 18
click at [727, 557] on input "Ordem de chegada Consumidos: 34 / 35 Horário: 08:00 Clínica: Policlinica de Que…" at bounding box center [721, 549] width 12 height 16
radio input "true"
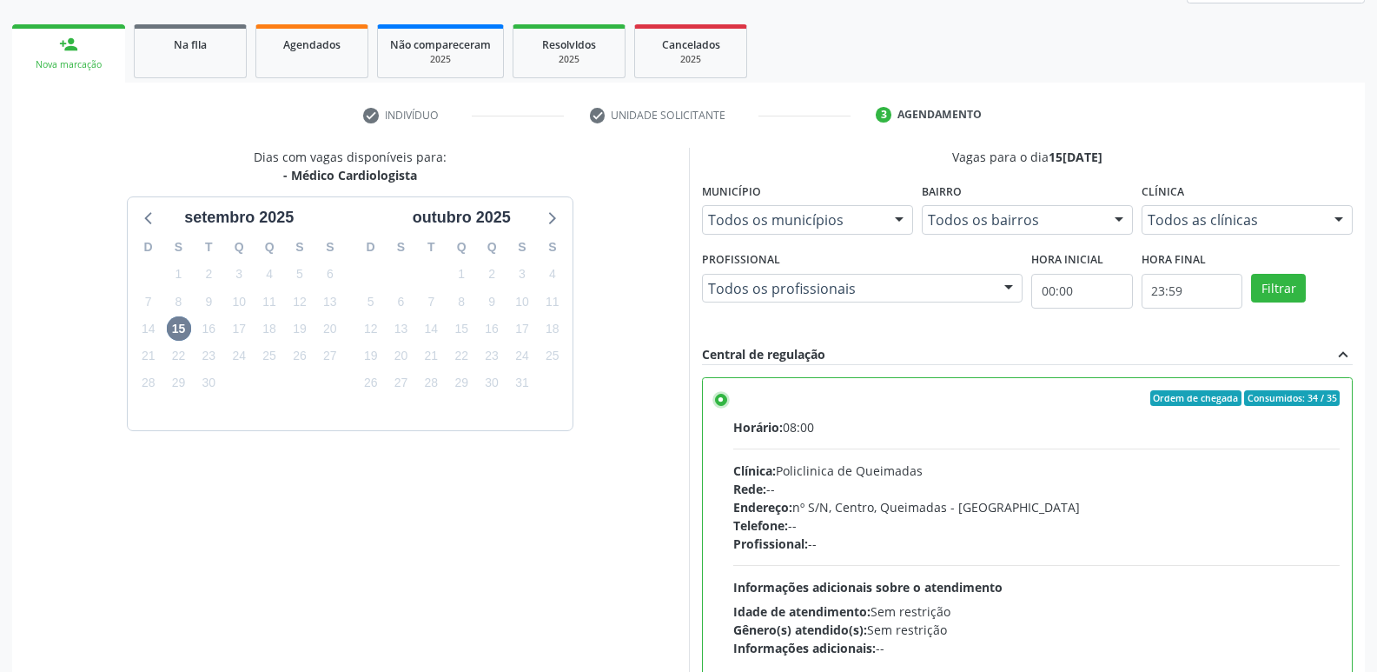
scroll to position [367, 0]
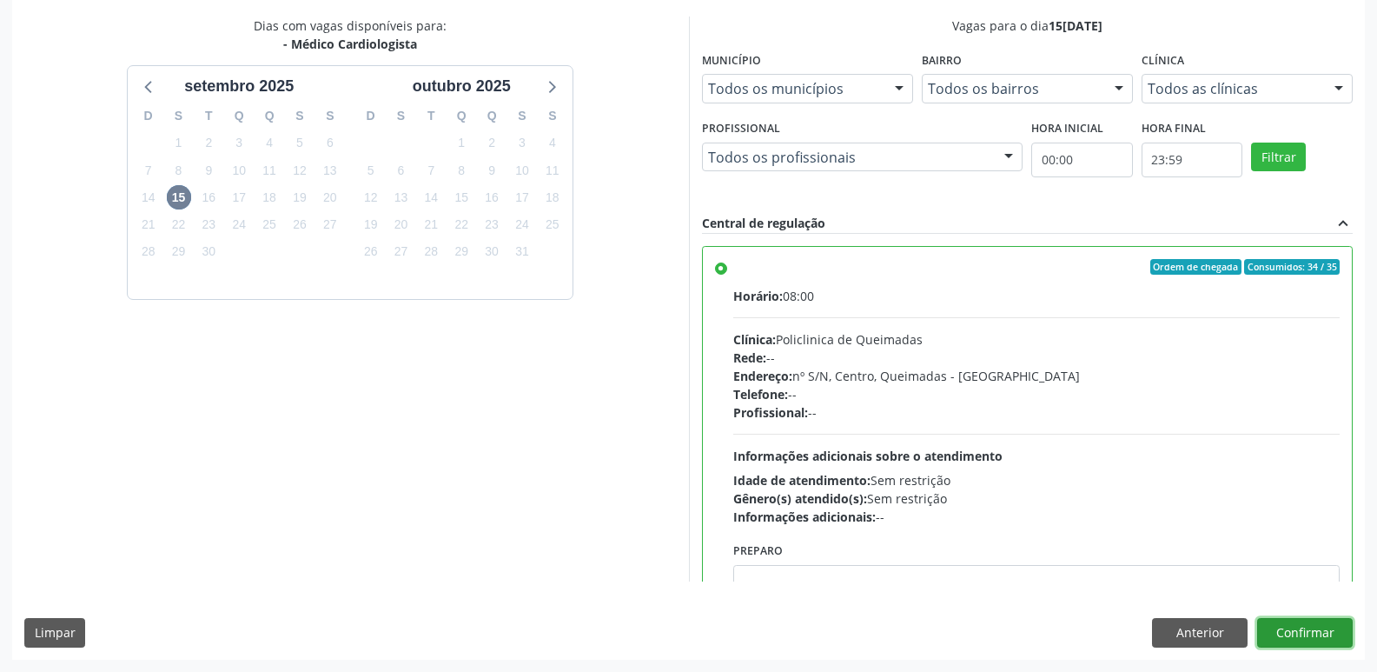
click at [1306, 629] on button "Confirmar" at bounding box center [1305, 633] width 96 height 30
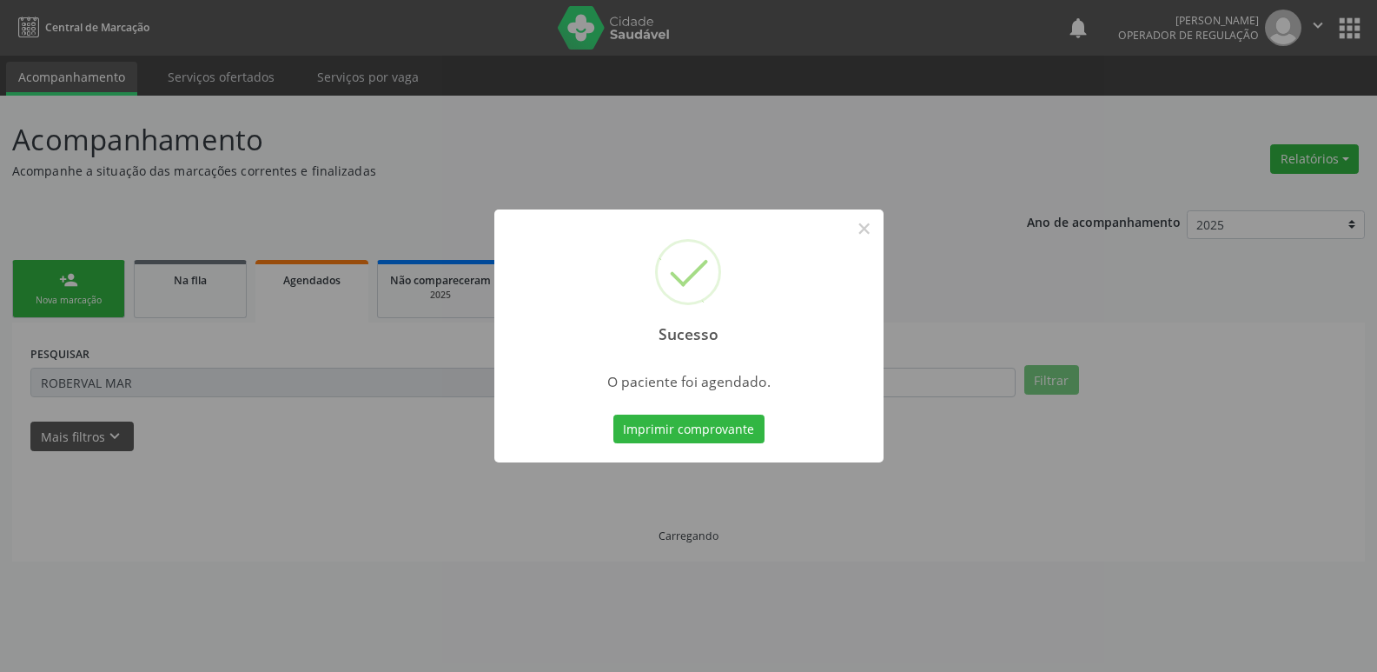
scroll to position [0, 0]
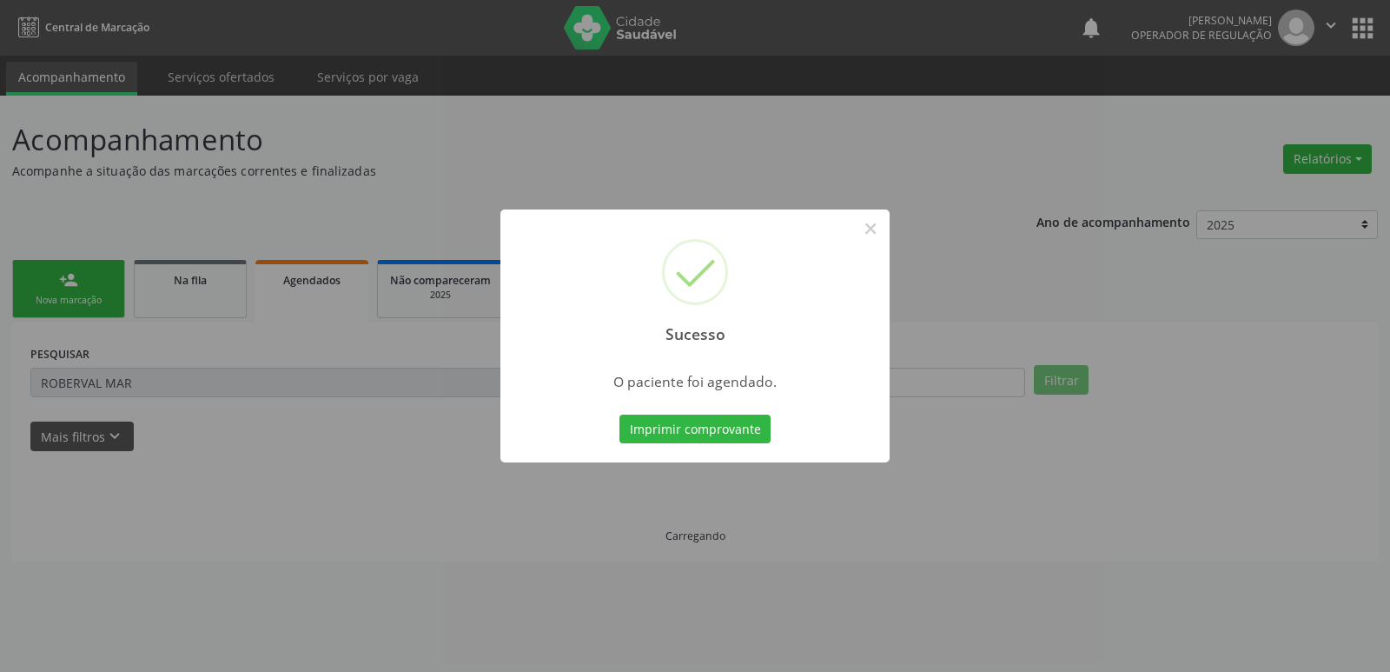
click at [620, 414] on button "Imprimir comprovante" at bounding box center [695, 429] width 151 height 30
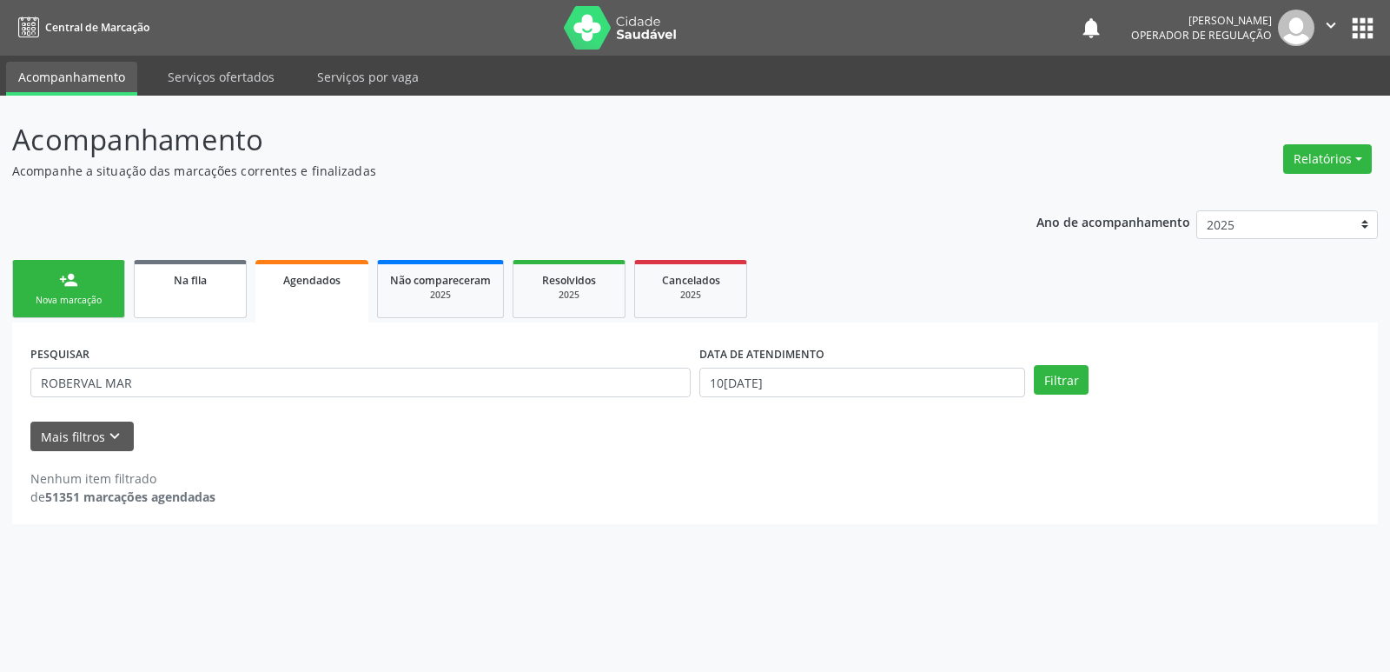
click at [214, 270] on div "Na fila" at bounding box center [190, 279] width 87 height 18
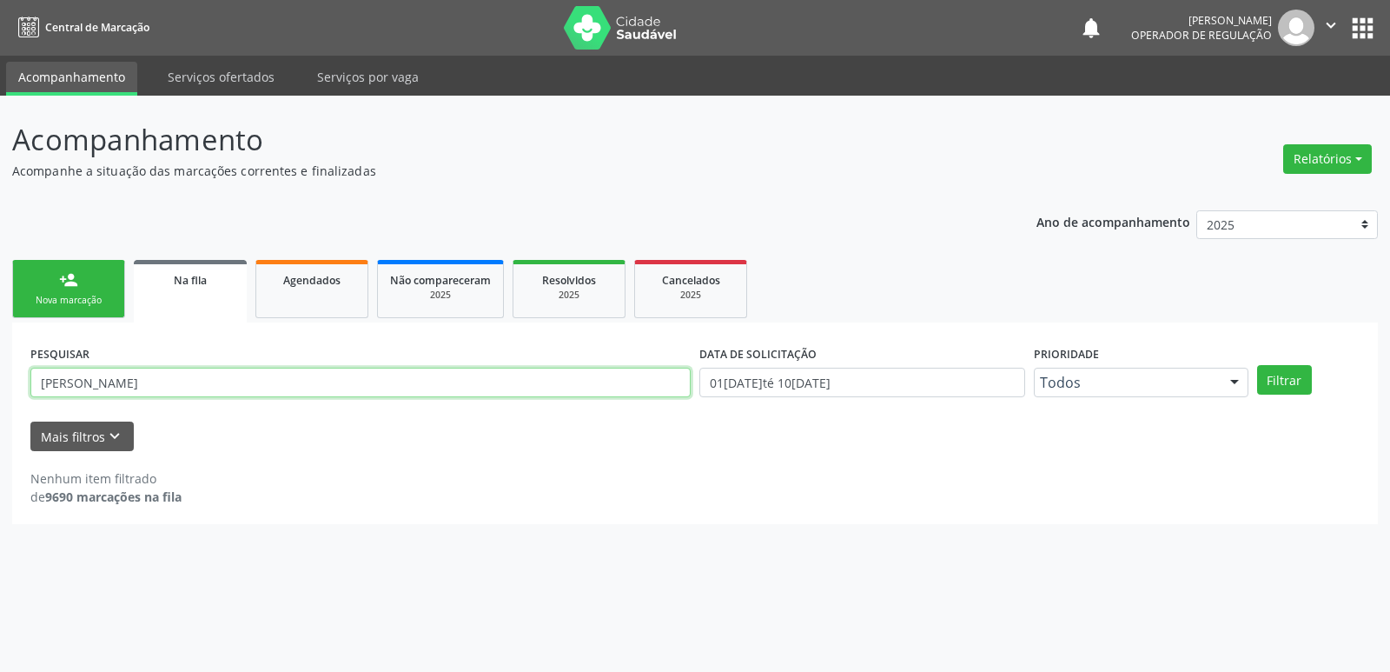
drag, startPoint x: 179, startPoint y: 382, endPoint x: 0, endPoint y: 373, distance: 179.3
click at [0, 373] on div "Acompanhamento Acompanhe a situação das marcações correntes e finalizadas Relat…" at bounding box center [695, 384] width 1390 height 576
type input "[PERSON_NAME]"
click at [1257, 365] on button "Filtrar" at bounding box center [1284, 380] width 55 height 30
click at [1282, 376] on button "Filtrar" at bounding box center [1284, 380] width 55 height 30
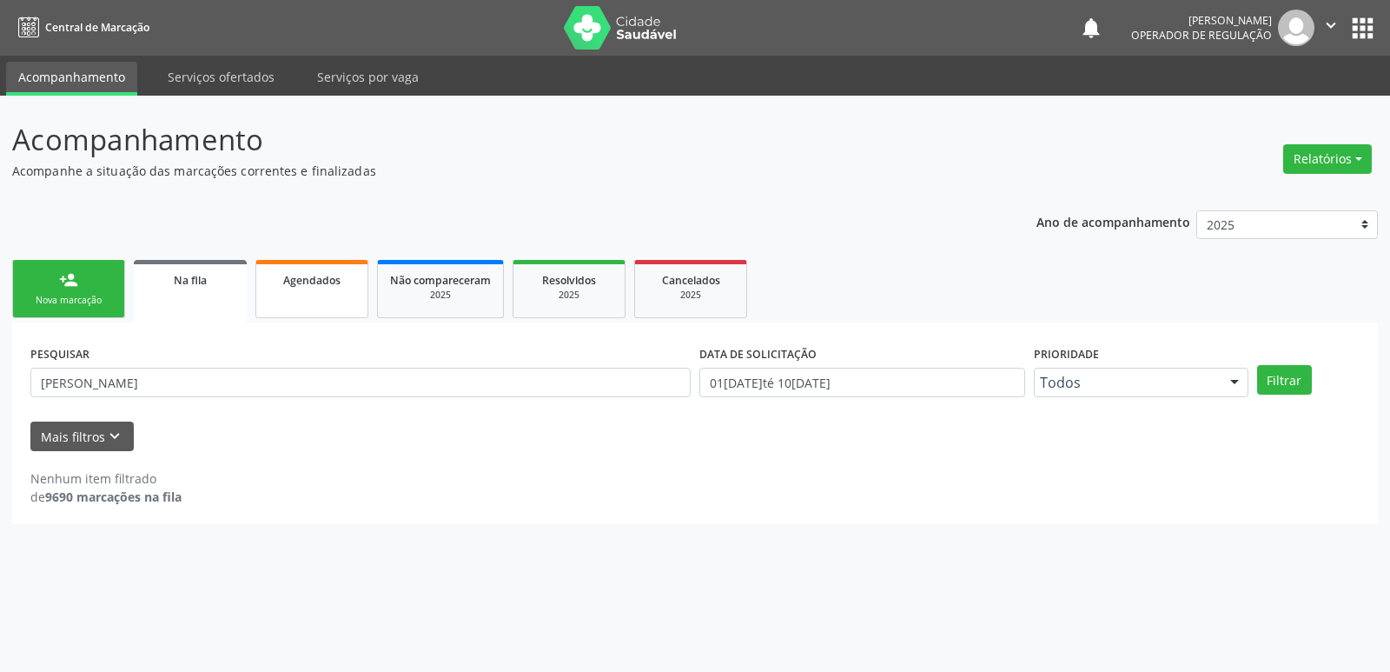
click at [325, 274] on span "Agendados" at bounding box center [311, 280] width 57 height 15
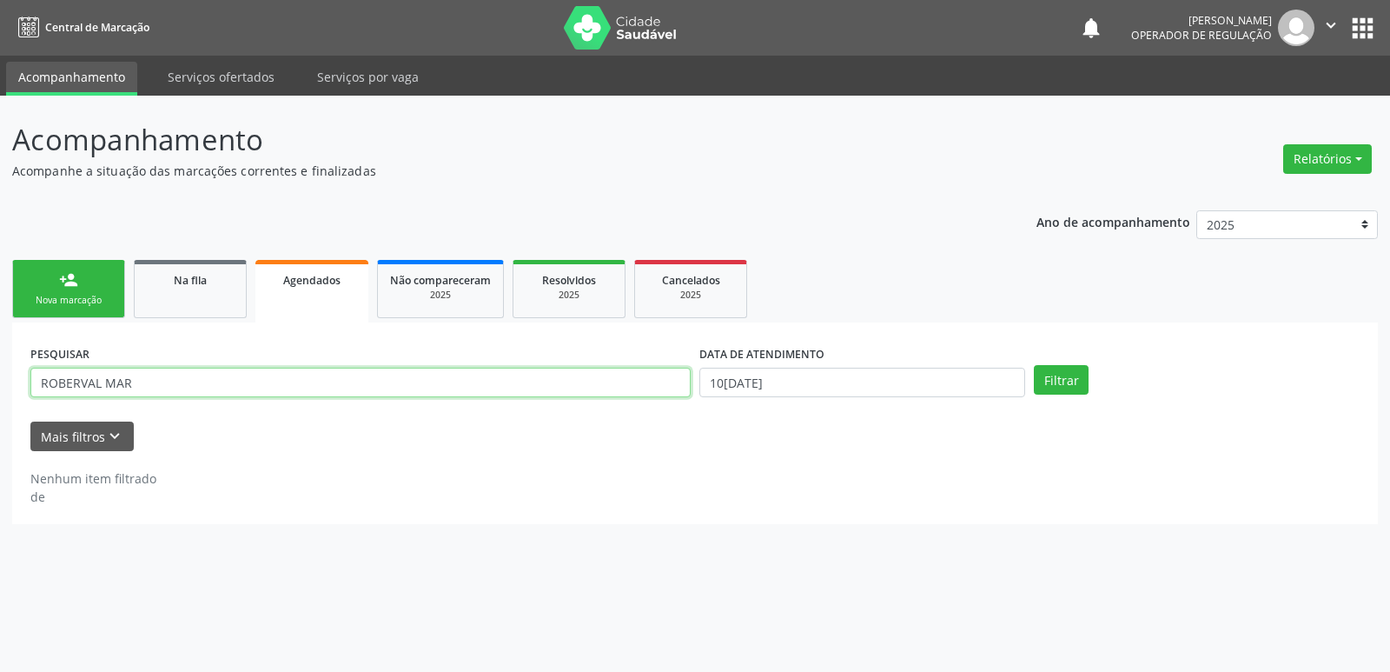
click at [166, 385] on input "ROBERVAL MAR" at bounding box center [360, 383] width 660 height 30
type input "[PERSON_NAME]"
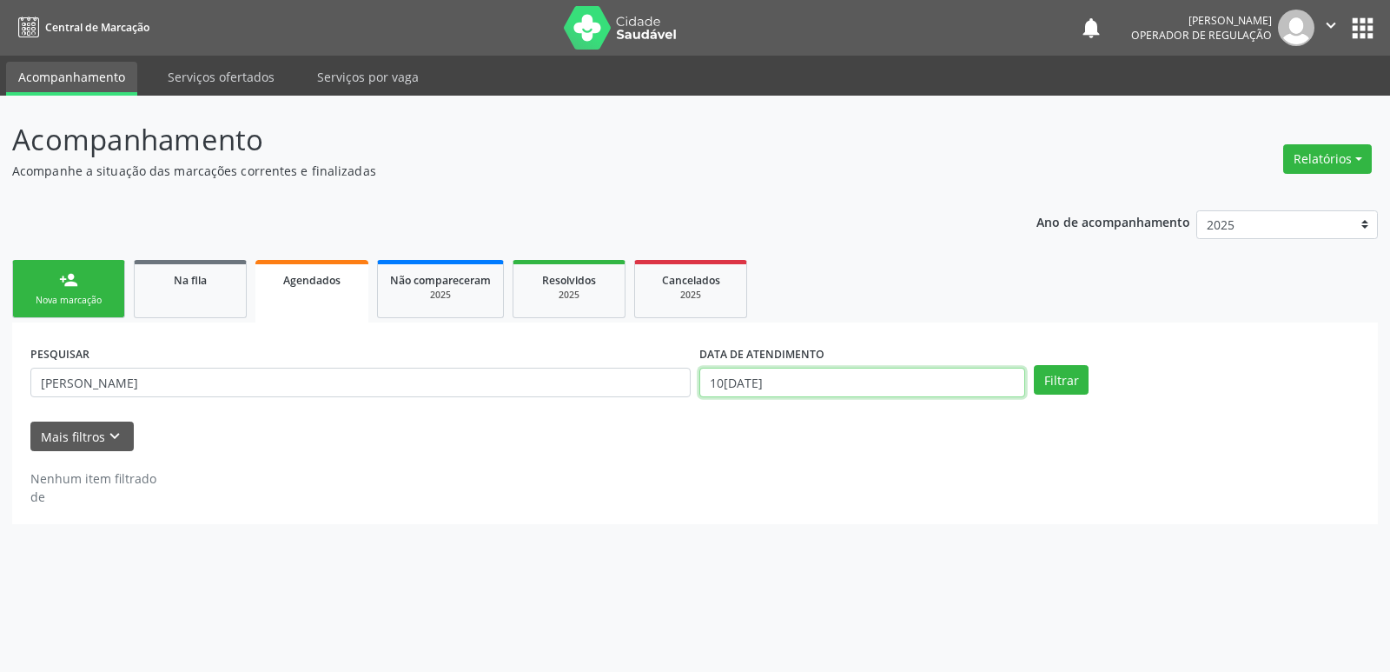
click at [746, 383] on input "10[DATE]" at bounding box center [862, 383] width 326 height 30
click at [1034, 365] on button "Filtrar" at bounding box center [1061, 380] width 55 height 30
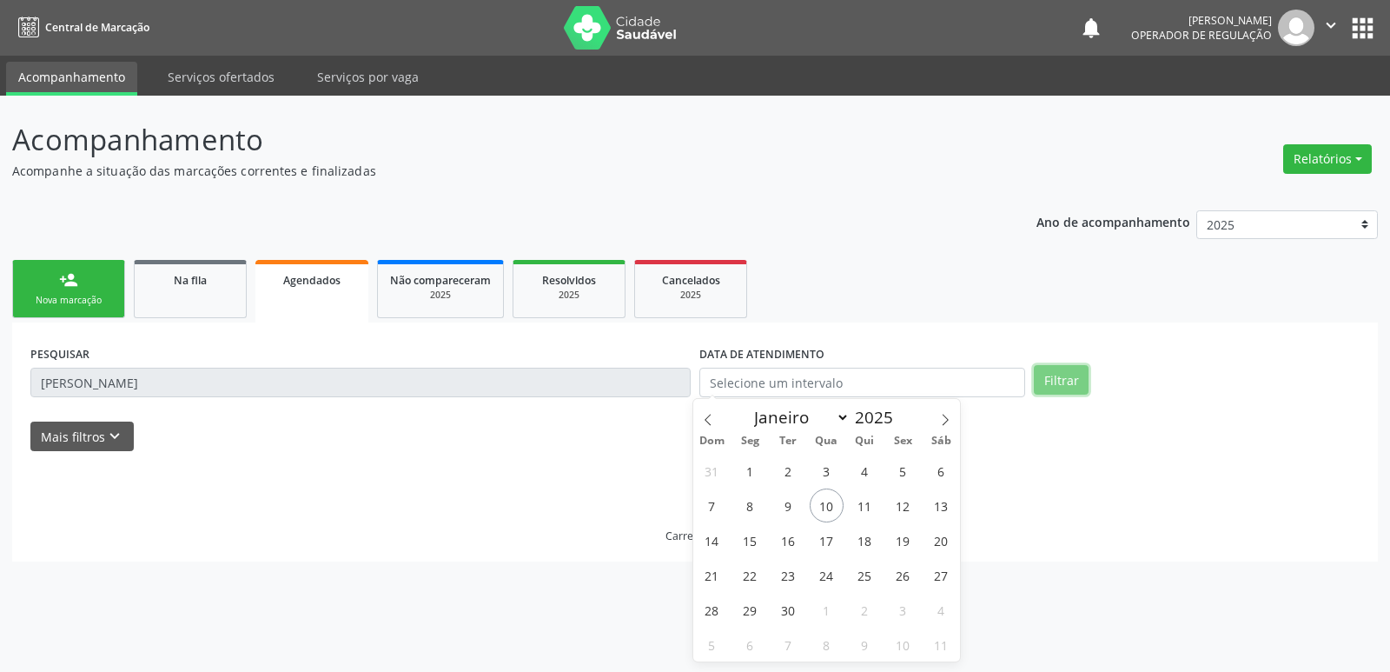
drag, startPoint x: 1057, startPoint y: 374, endPoint x: 1026, endPoint y: 391, distance: 35.0
click at [1046, 382] on button "Filtrar" at bounding box center [1061, 380] width 55 height 30
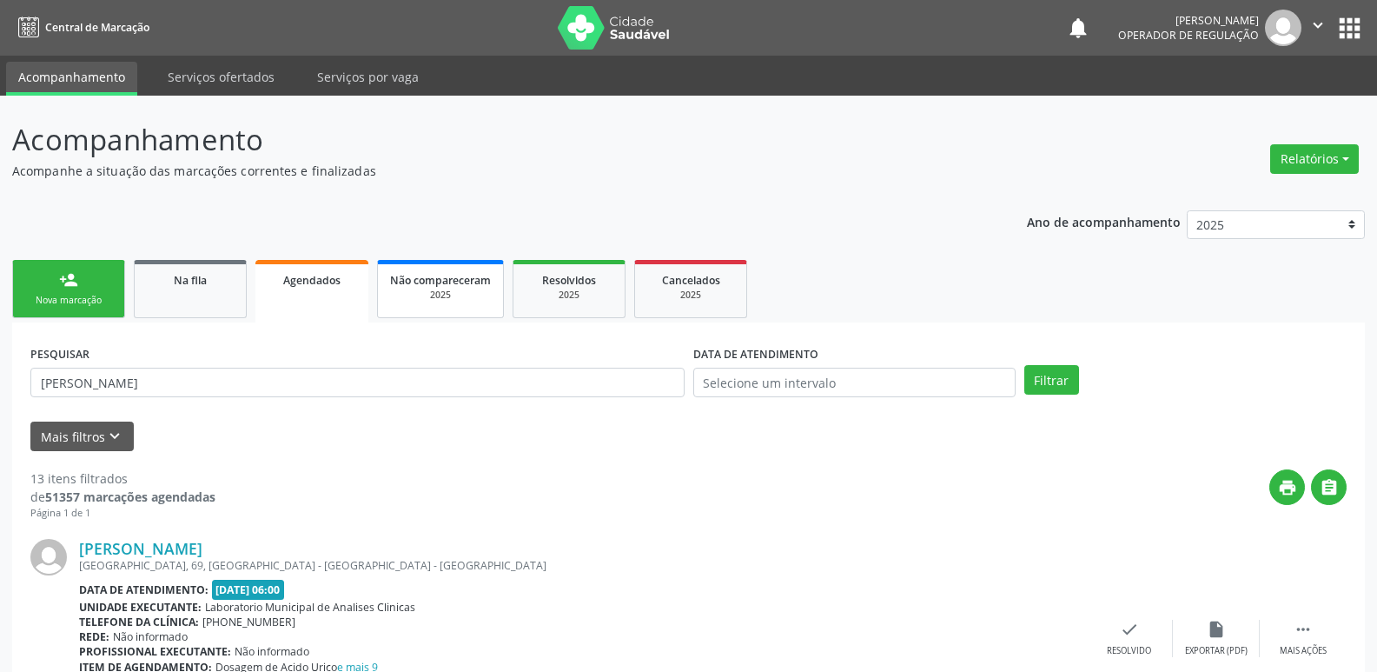
click at [453, 299] on div "2025" at bounding box center [440, 294] width 101 height 13
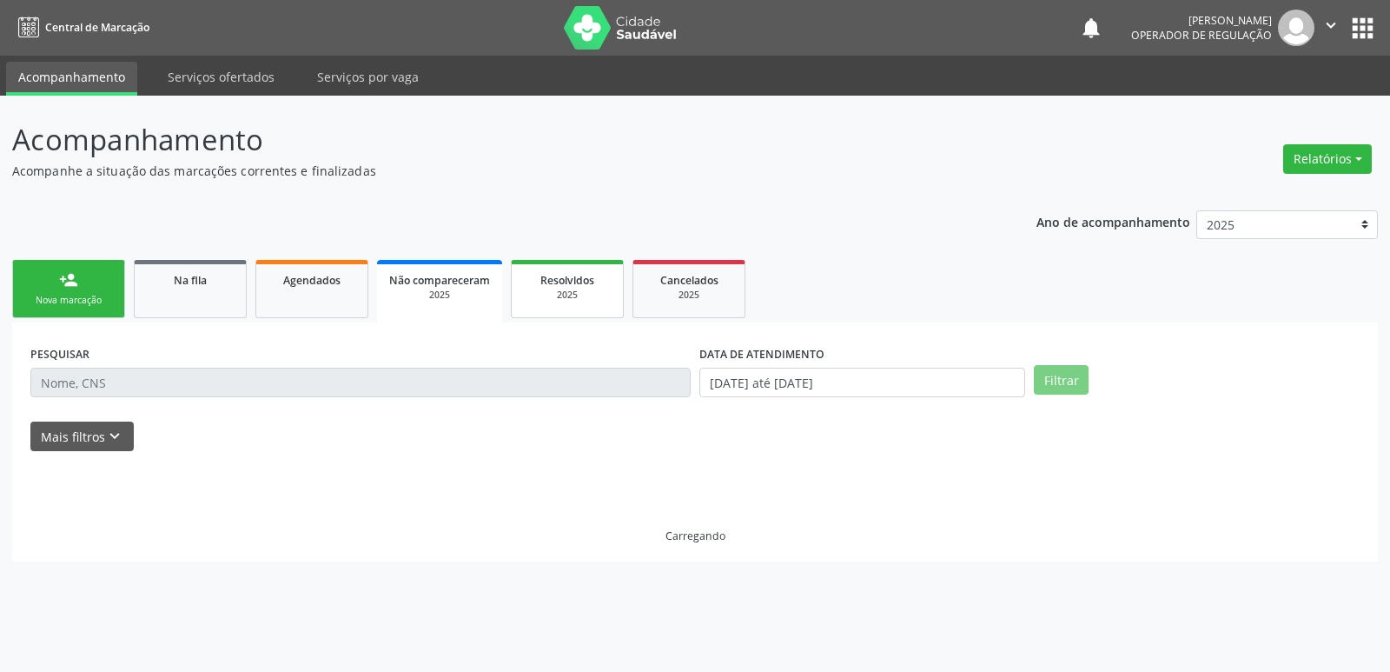
click at [549, 295] on div "2025" at bounding box center [567, 294] width 87 height 13
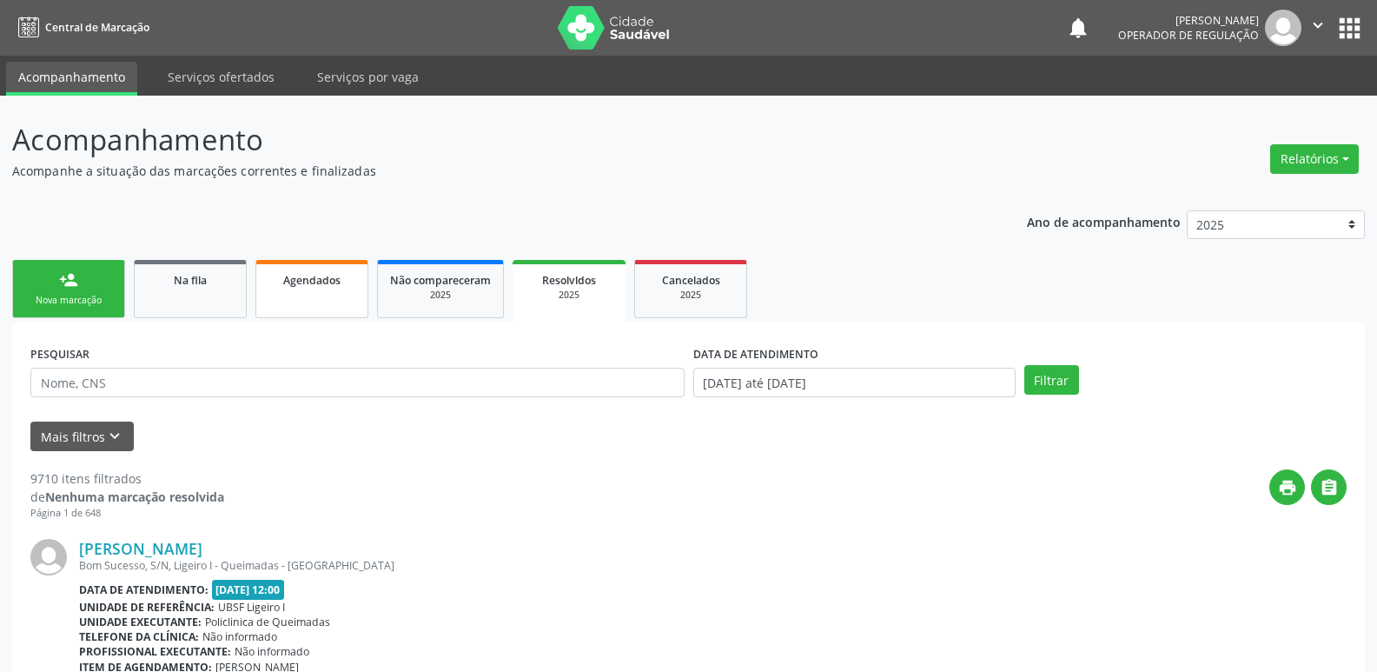
click at [328, 288] on div "Agendados" at bounding box center [312, 279] width 87 height 18
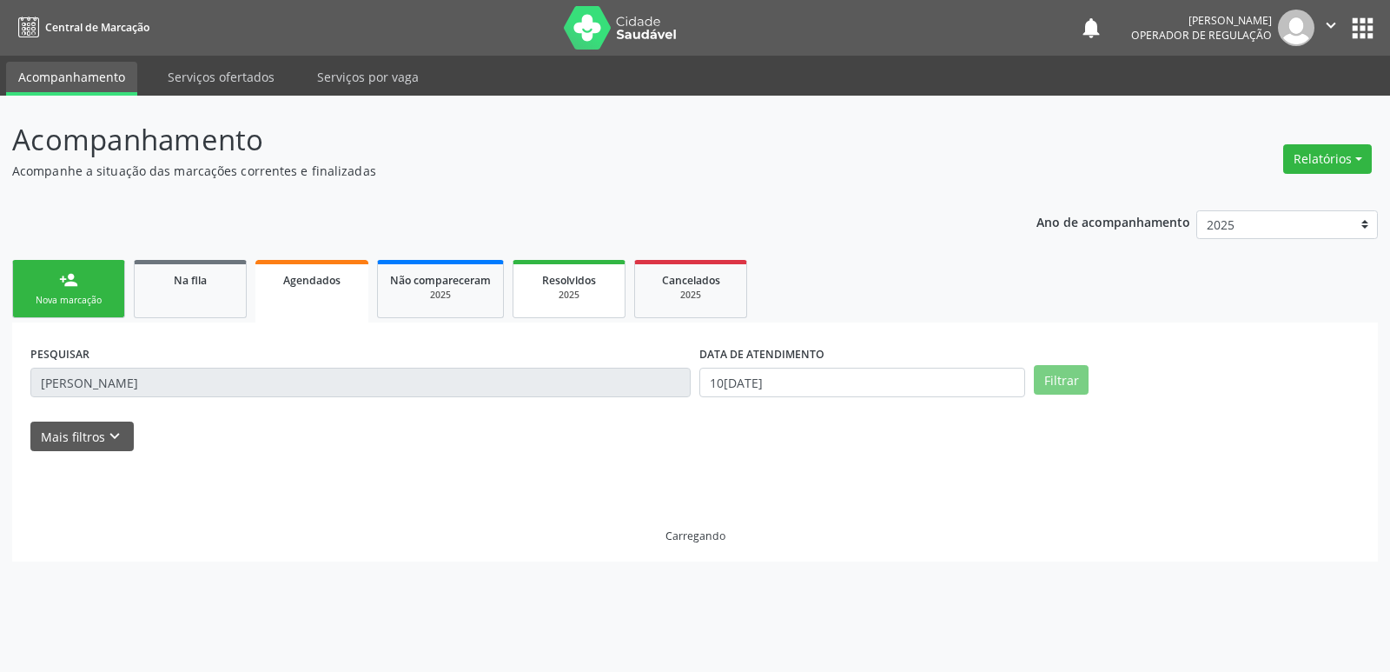
click at [563, 289] on div "2025" at bounding box center [569, 294] width 87 height 13
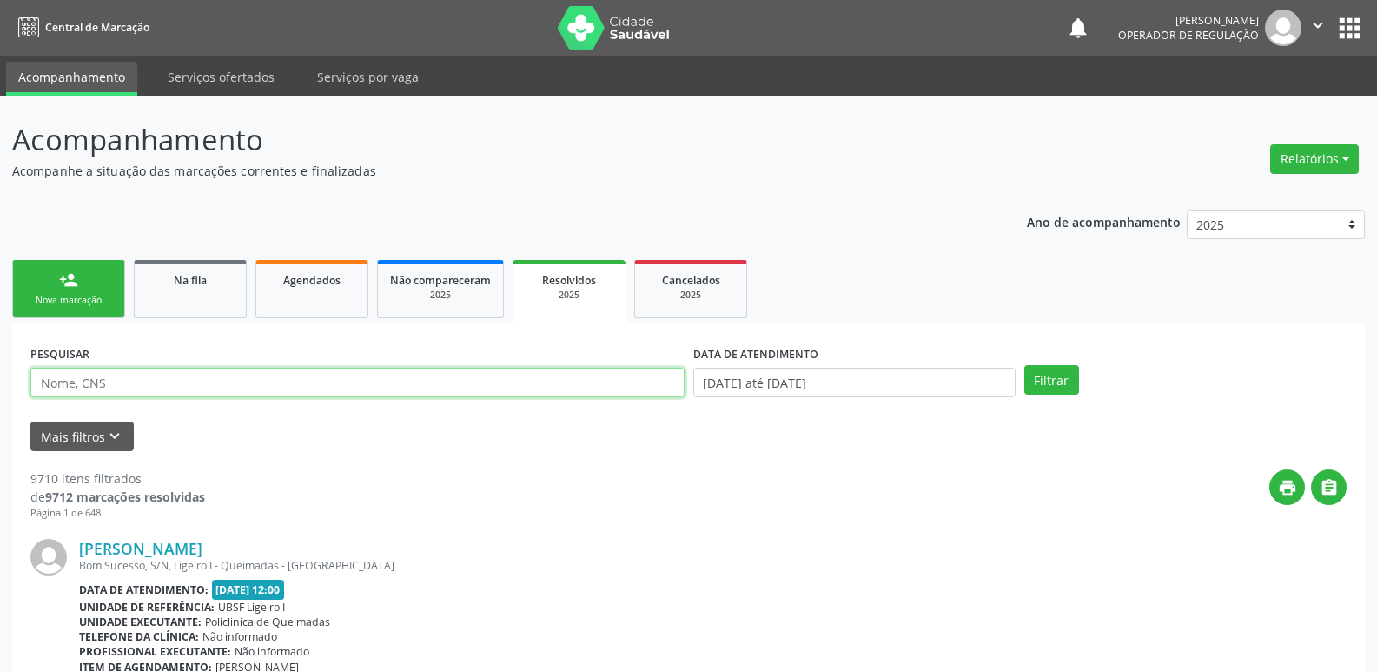
click at [447, 392] on input "text" at bounding box center [357, 383] width 654 height 30
type input "[PERSON_NAME]"
click at [1024, 365] on button "Filtrar" at bounding box center [1051, 380] width 55 height 30
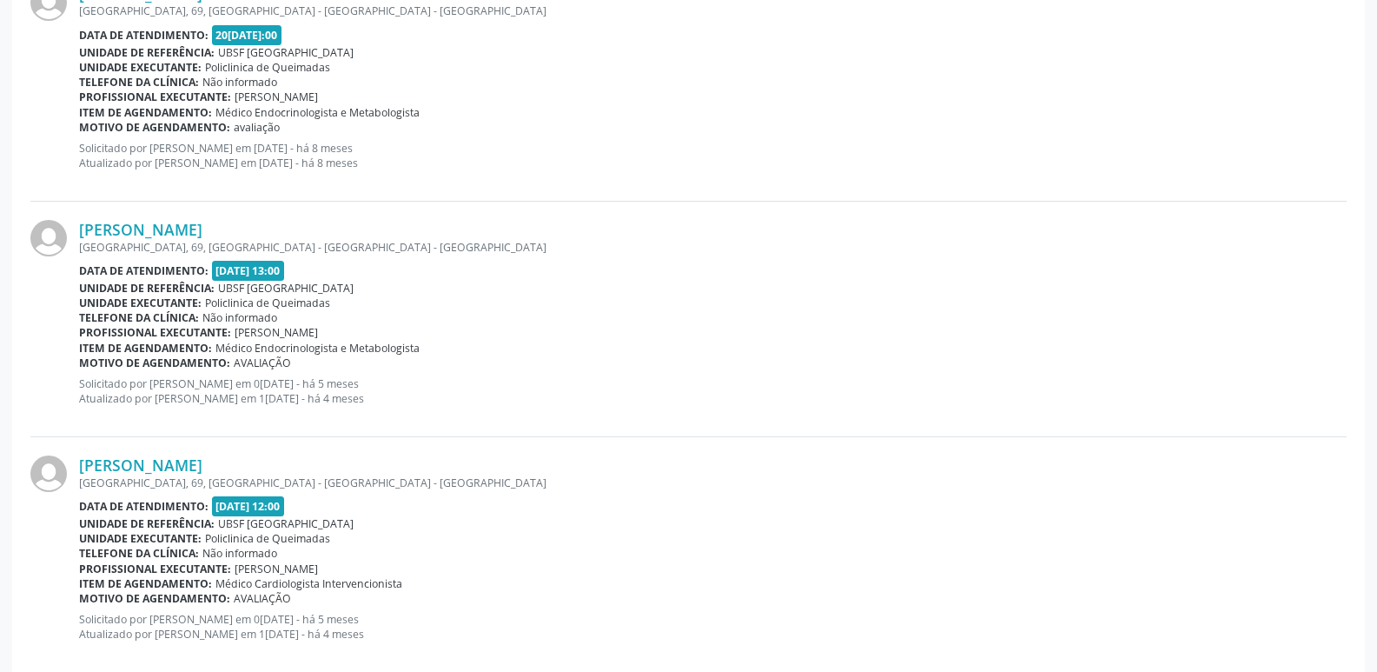
scroll to position [585, 0]
